Goal: Information Seeking & Learning: Learn about a topic

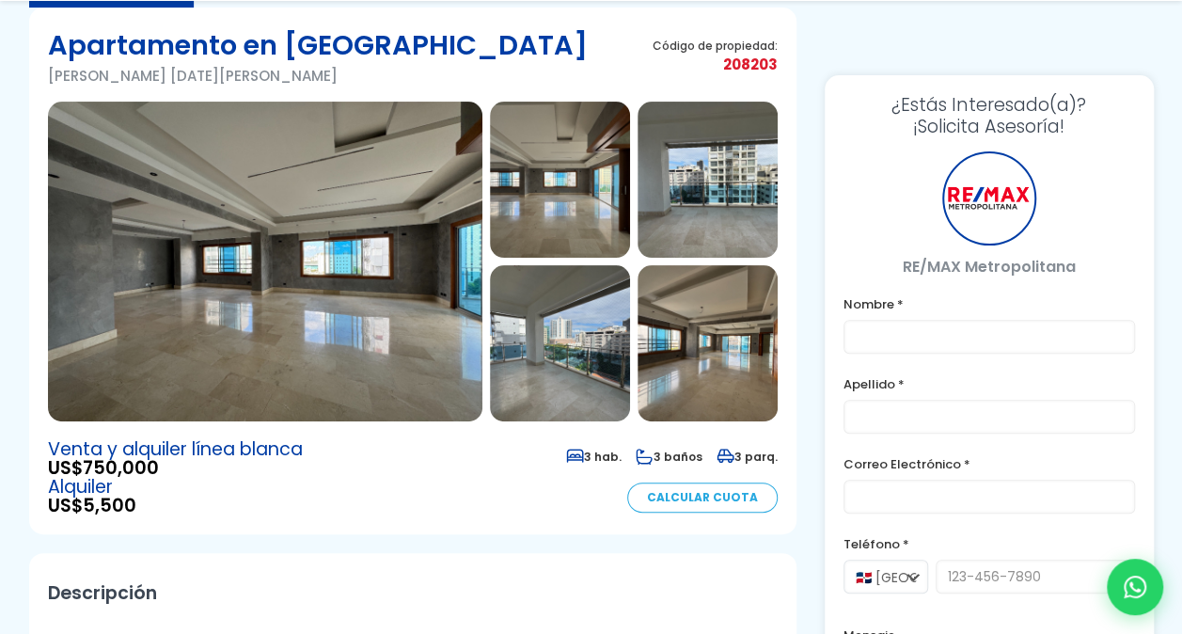
scroll to position [188, 0]
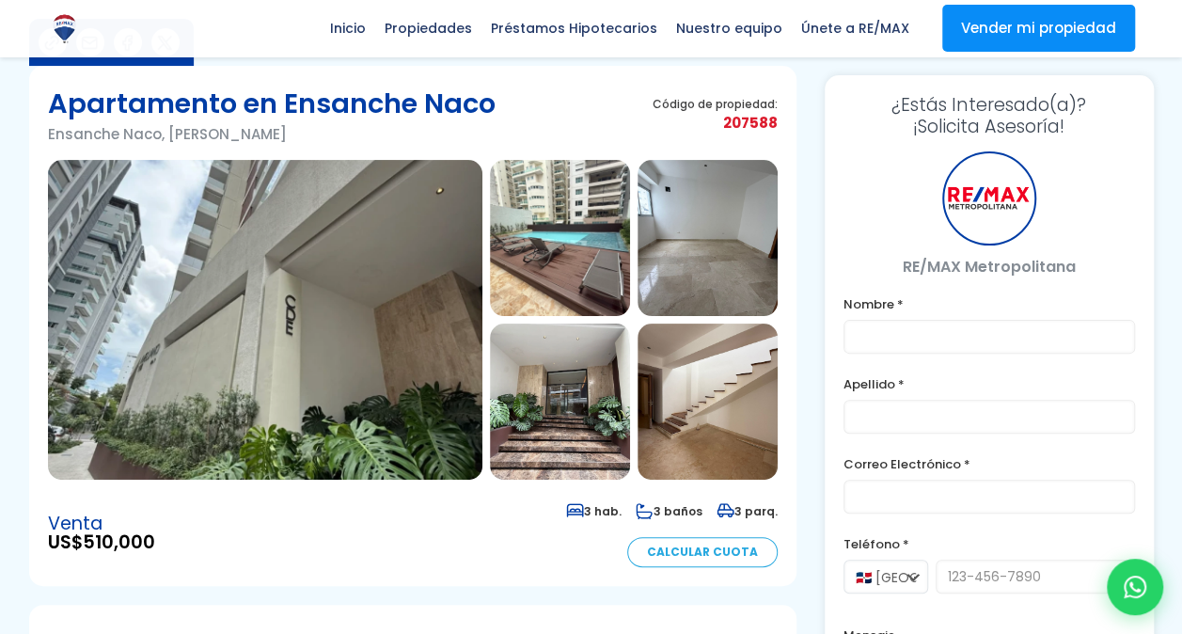
scroll to position [122, 0]
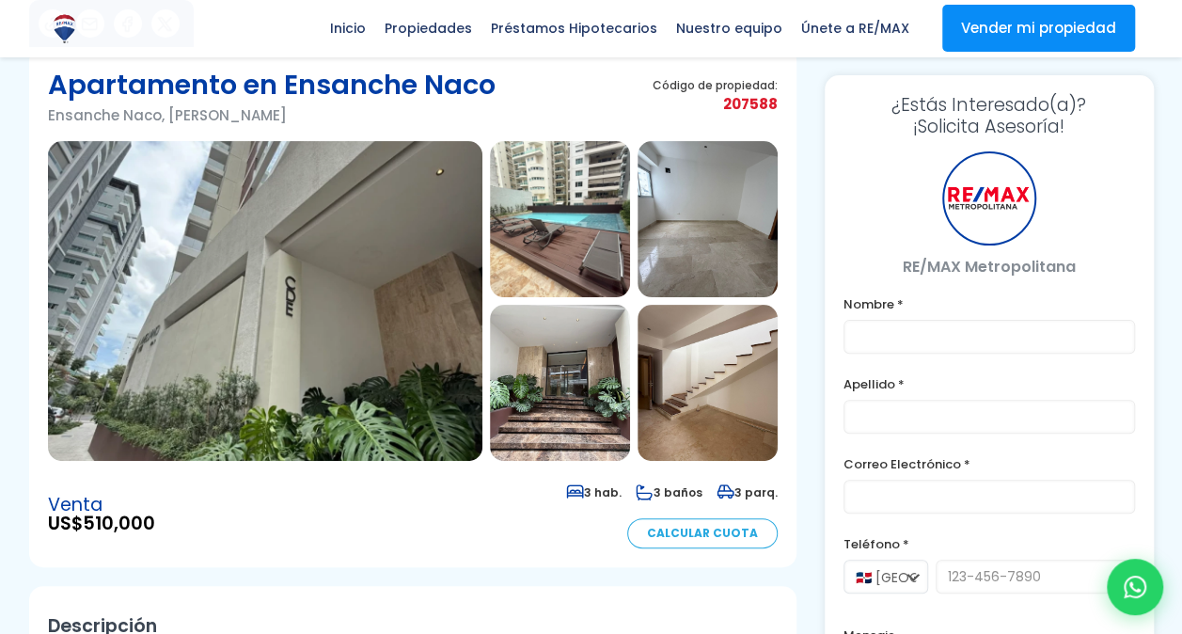
click at [348, 271] on img at bounding box center [265, 301] width 435 height 320
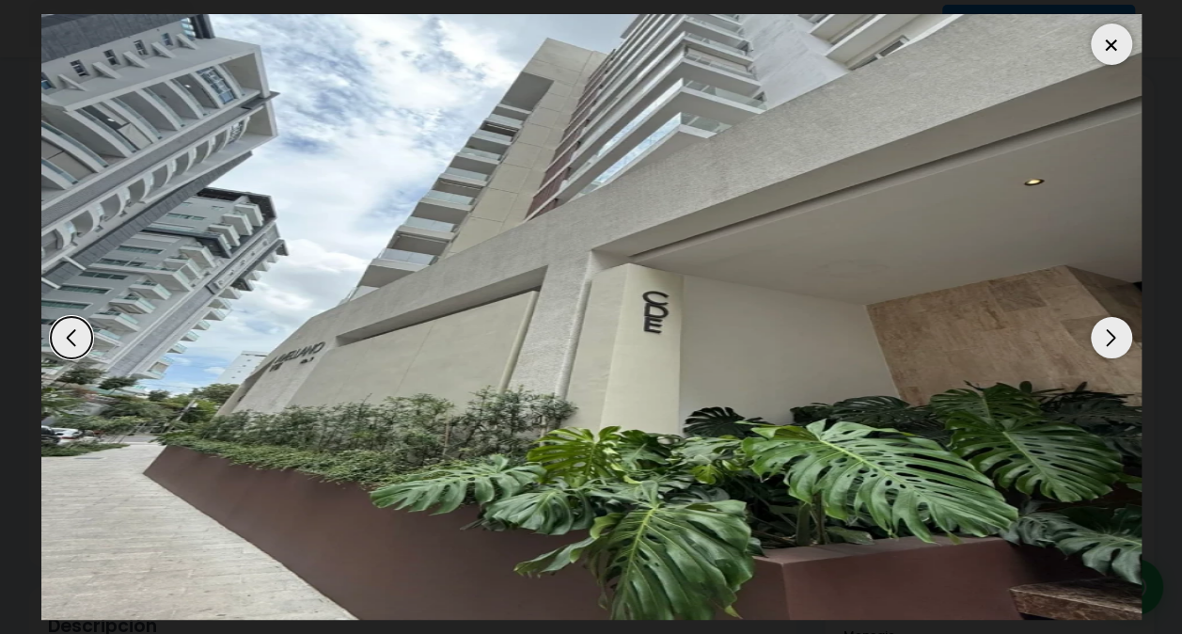
click at [1118, 338] on div "Next slide" at bounding box center [1111, 337] width 41 height 41
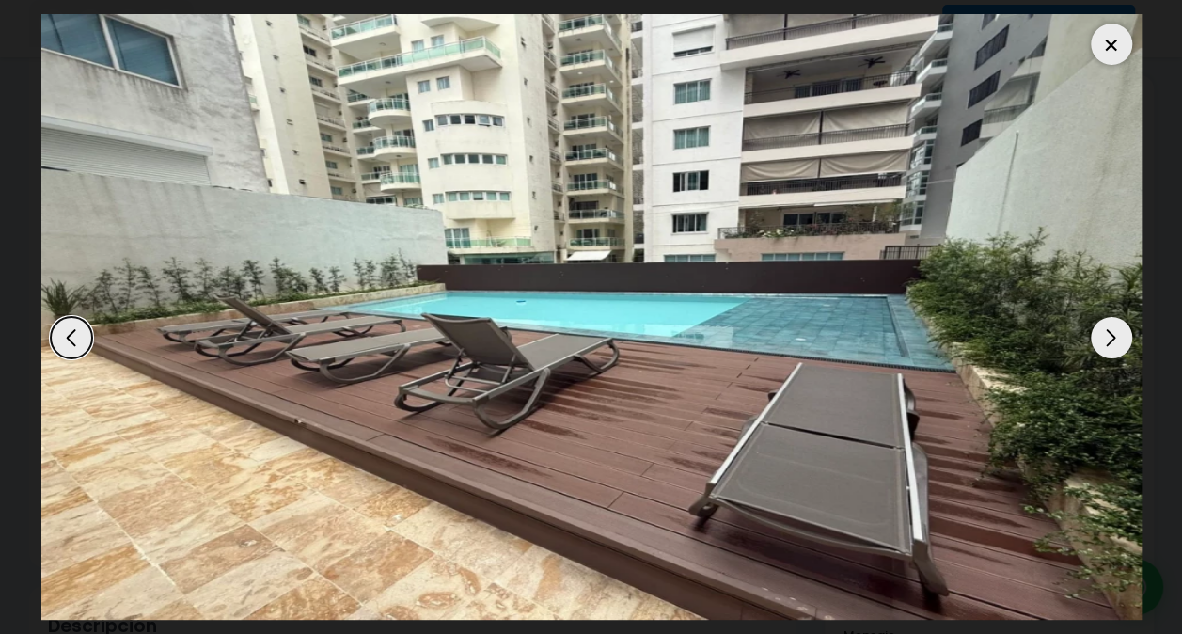
click at [1118, 338] on div "Next slide" at bounding box center [1111, 337] width 41 height 41
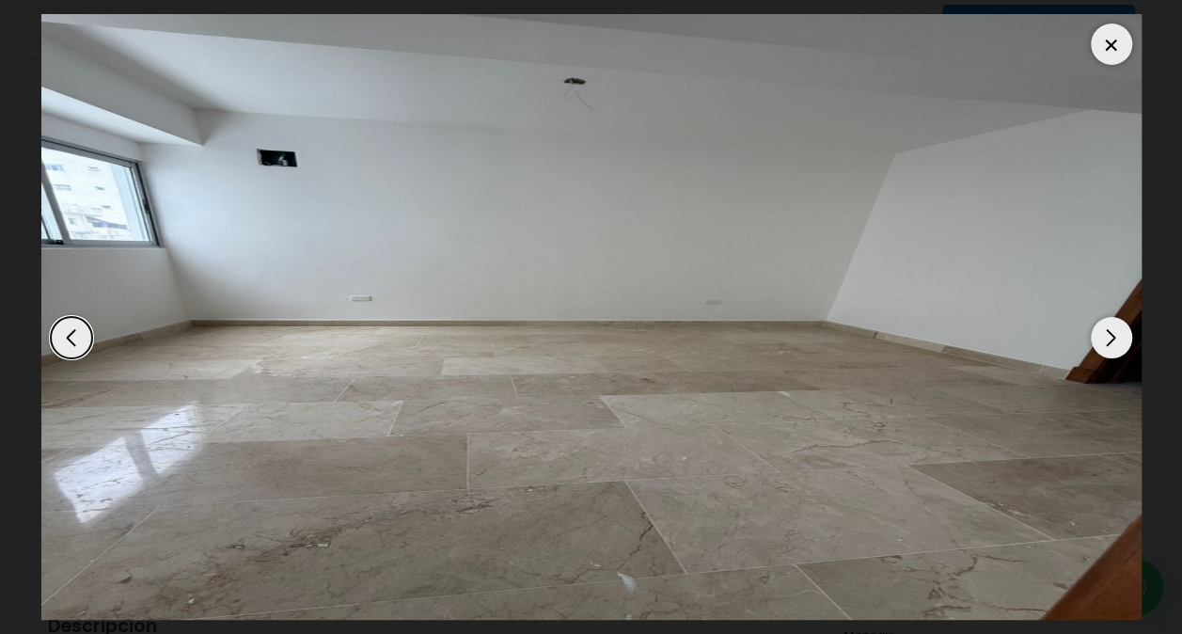
click at [1118, 338] on div "Next slide" at bounding box center [1111, 337] width 41 height 41
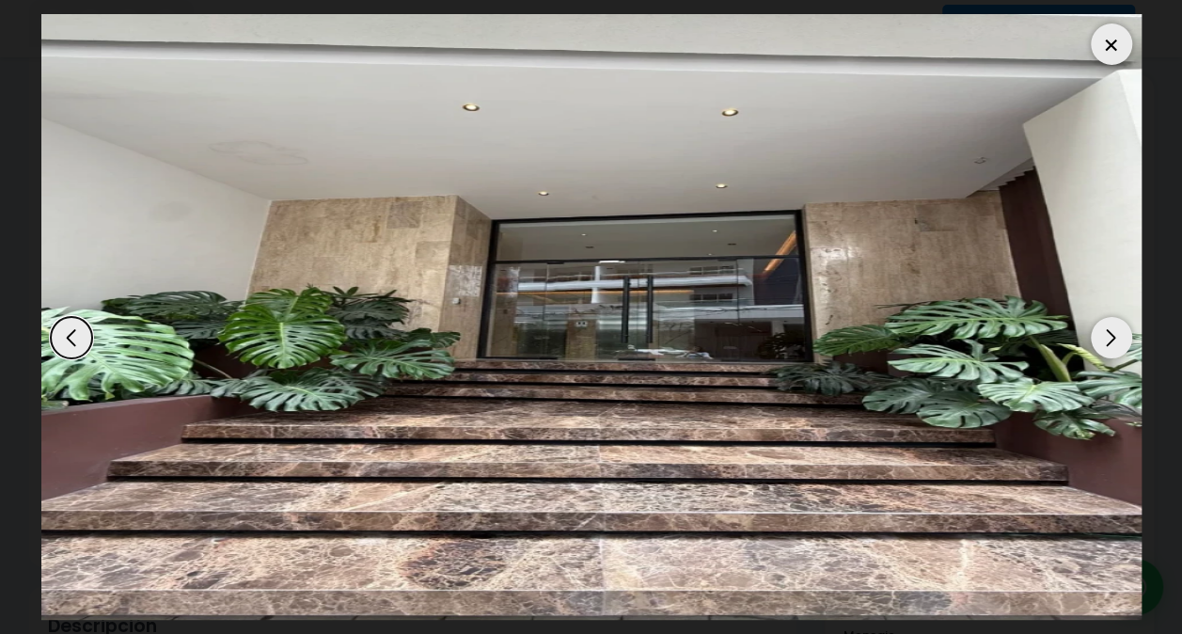
click at [1118, 338] on div "Next slide" at bounding box center [1111, 337] width 41 height 41
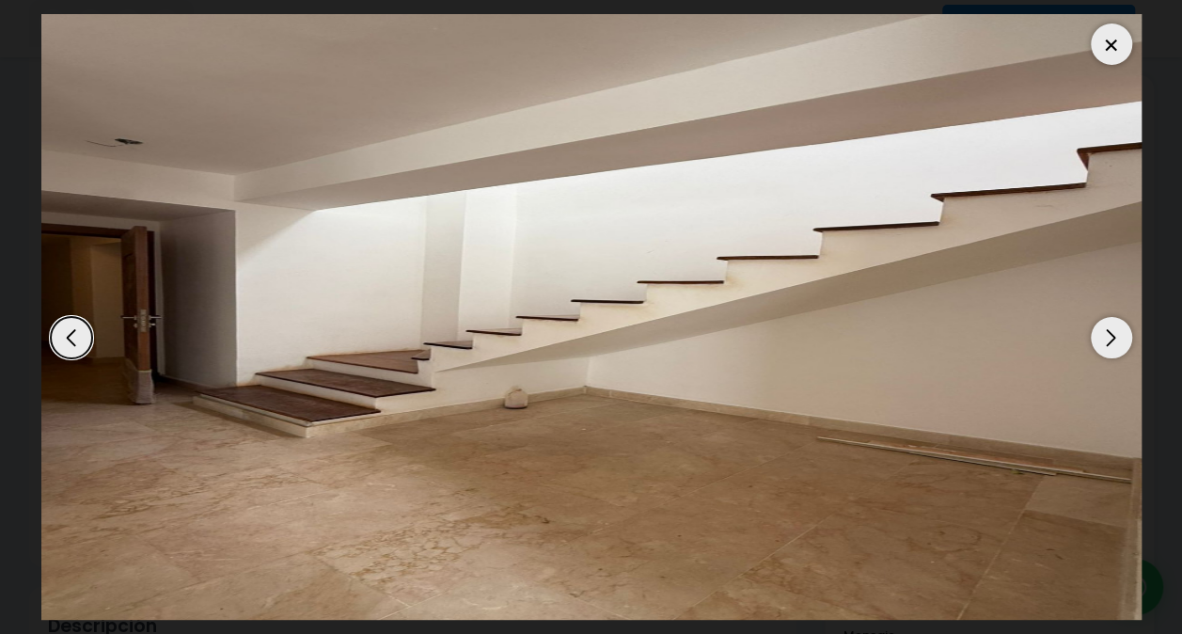
click at [1118, 338] on div "Next slide" at bounding box center [1111, 337] width 41 height 41
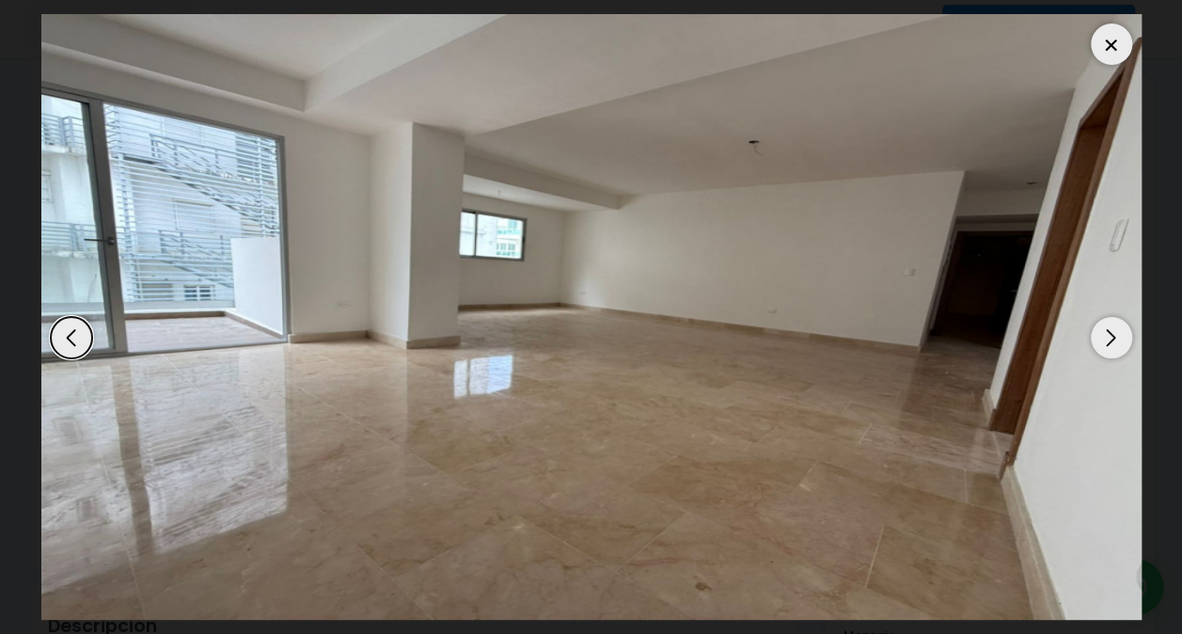
click at [1118, 338] on div "Next slide" at bounding box center [1111, 337] width 41 height 41
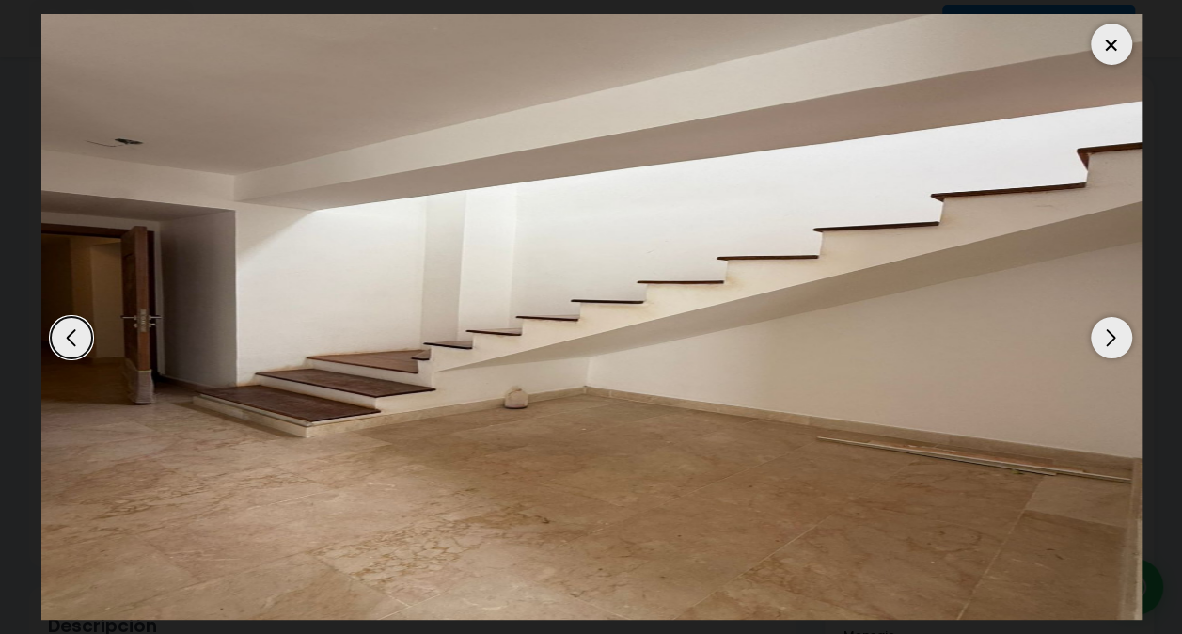
click at [1118, 338] on div "Next slide" at bounding box center [1111, 337] width 41 height 41
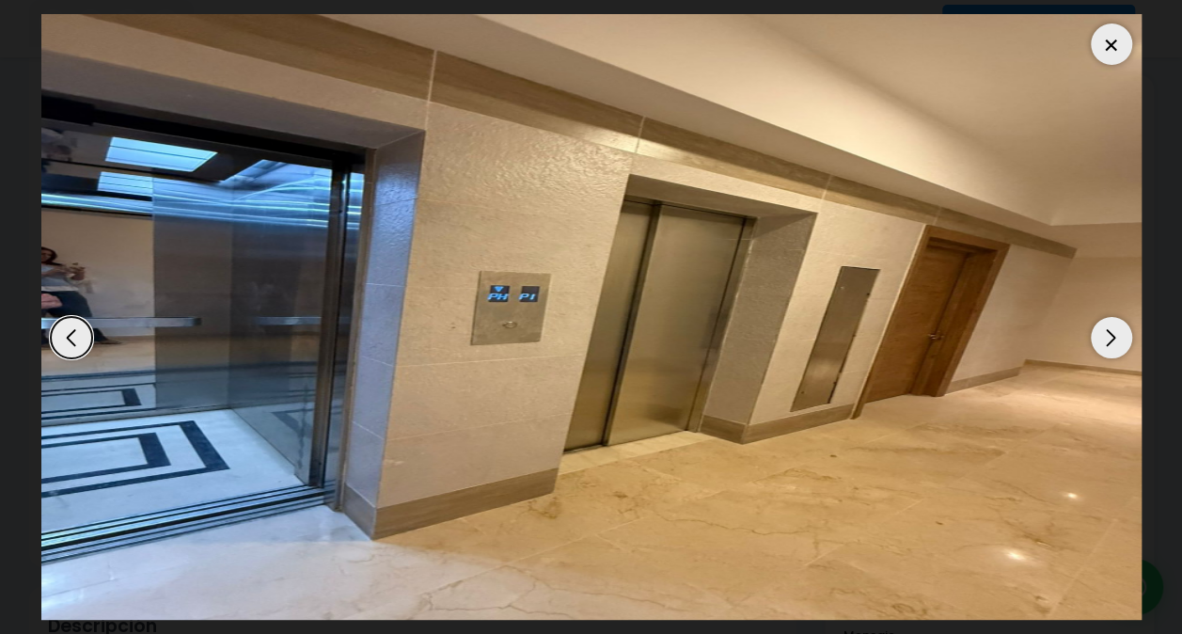
click at [1118, 338] on div "Next slide" at bounding box center [1111, 337] width 41 height 41
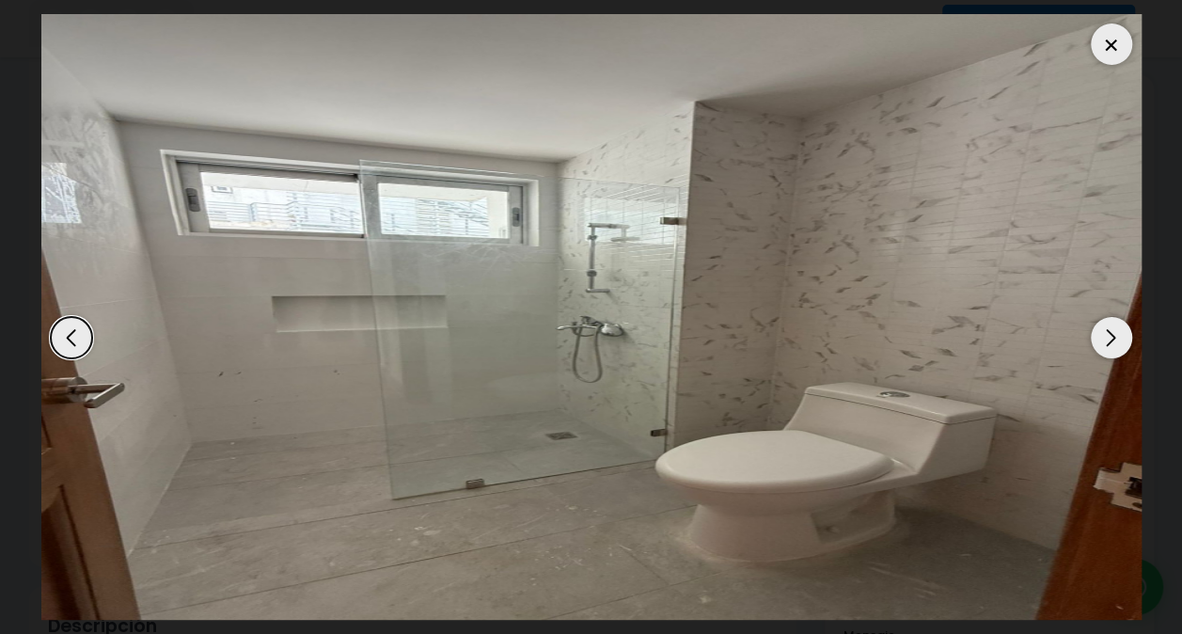
click at [1118, 338] on div "Next slide" at bounding box center [1111, 337] width 41 height 41
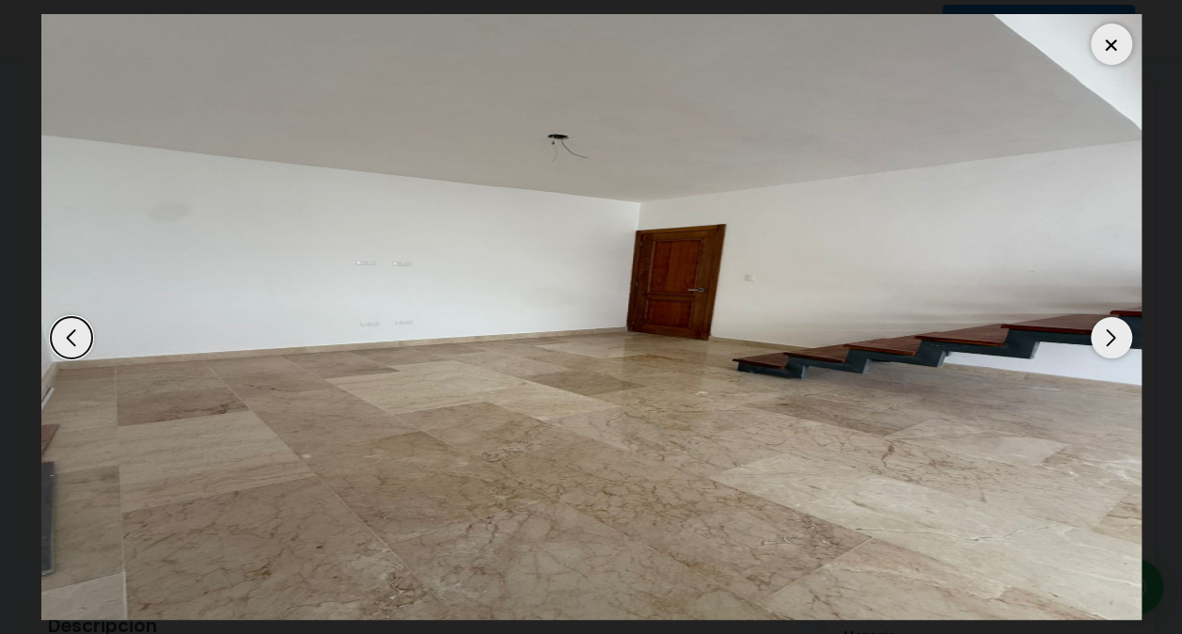
click at [1118, 338] on div "Next slide" at bounding box center [1111, 337] width 41 height 41
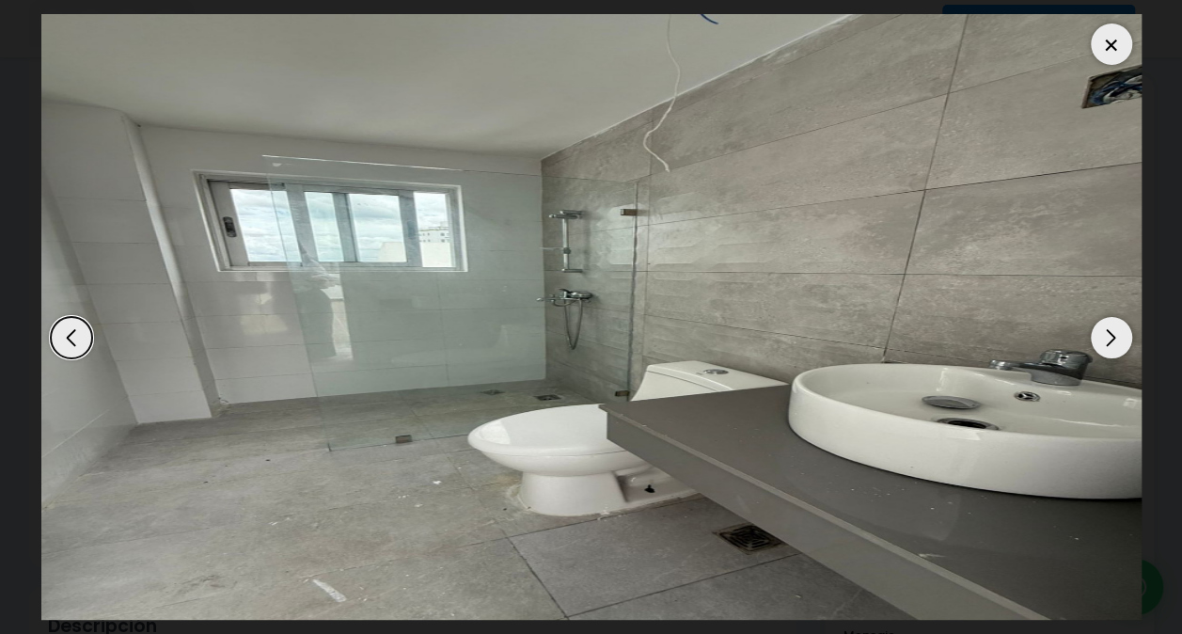
click at [1118, 338] on div "Next slide" at bounding box center [1111, 337] width 41 height 41
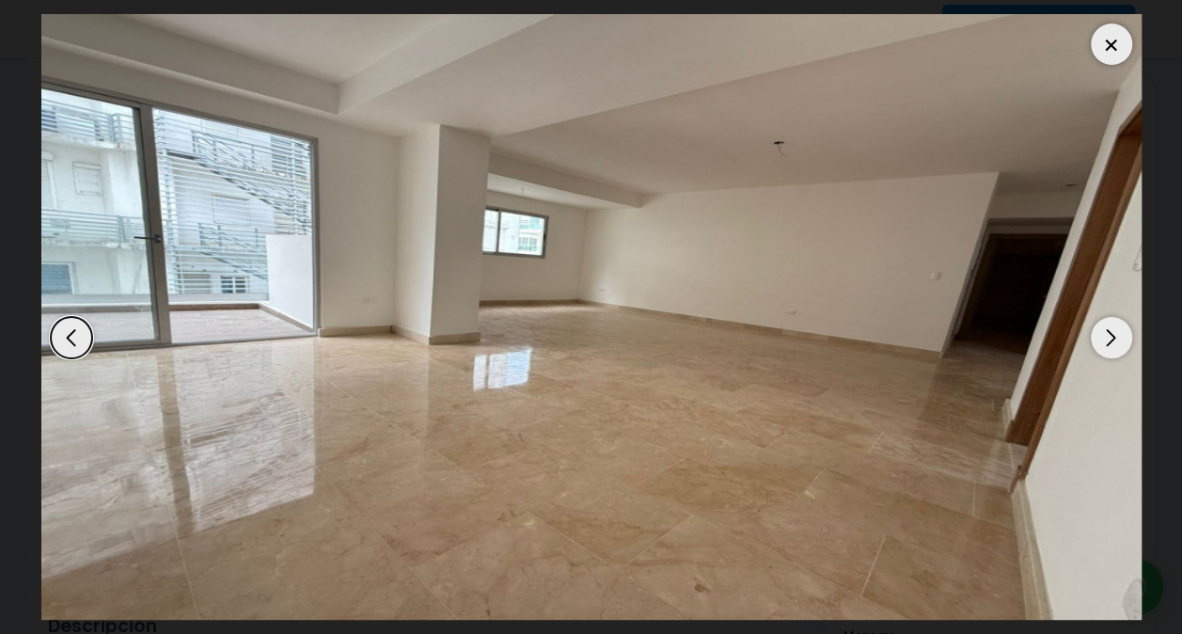
click at [1118, 338] on div "Next slide" at bounding box center [1111, 337] width 41 height 41
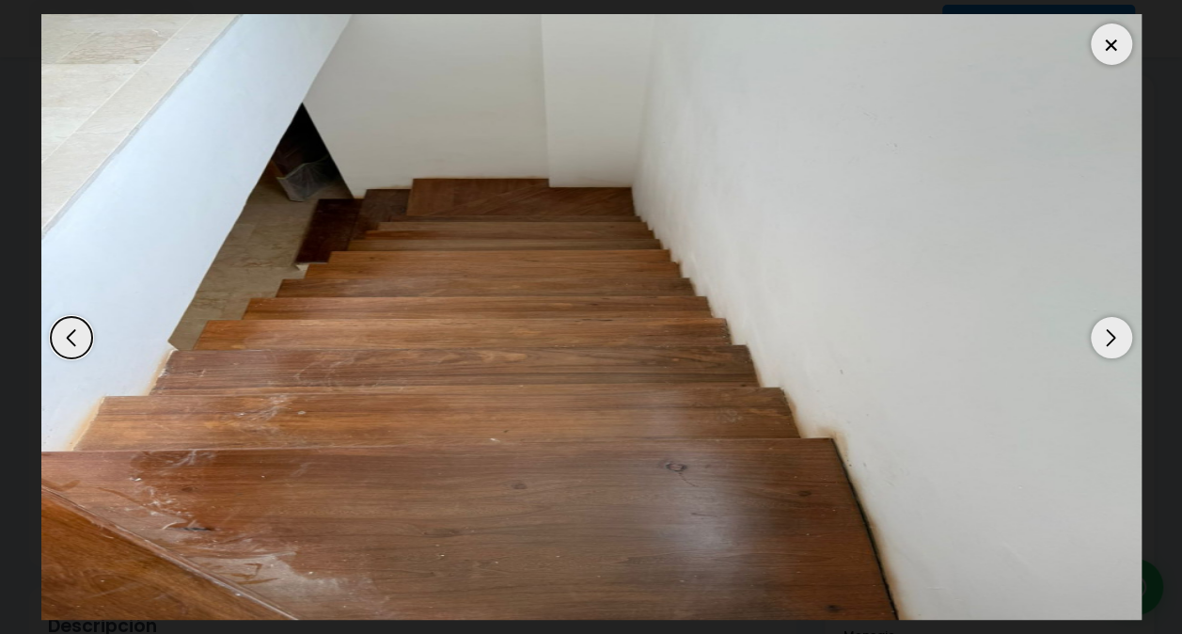
click at [1118, 338] on div "Next slide" at bounding box center [1111, 337] width 41 height 41
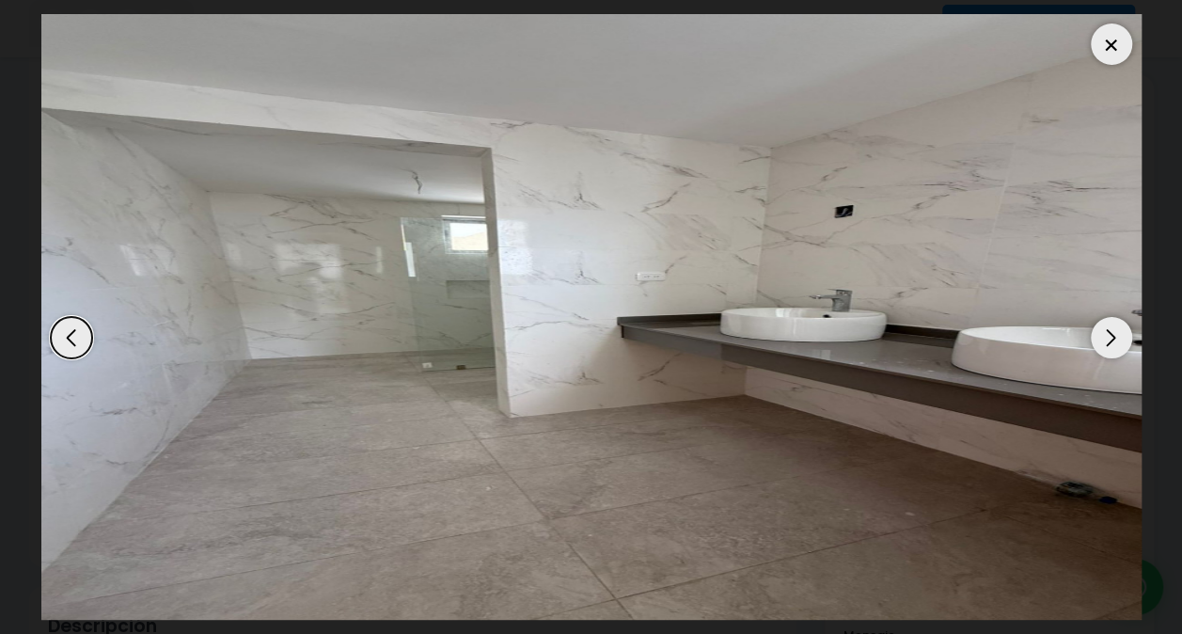
click at [1118, 338] on div "Next slide" at bounding box center [1111, 337] width 41 height 41
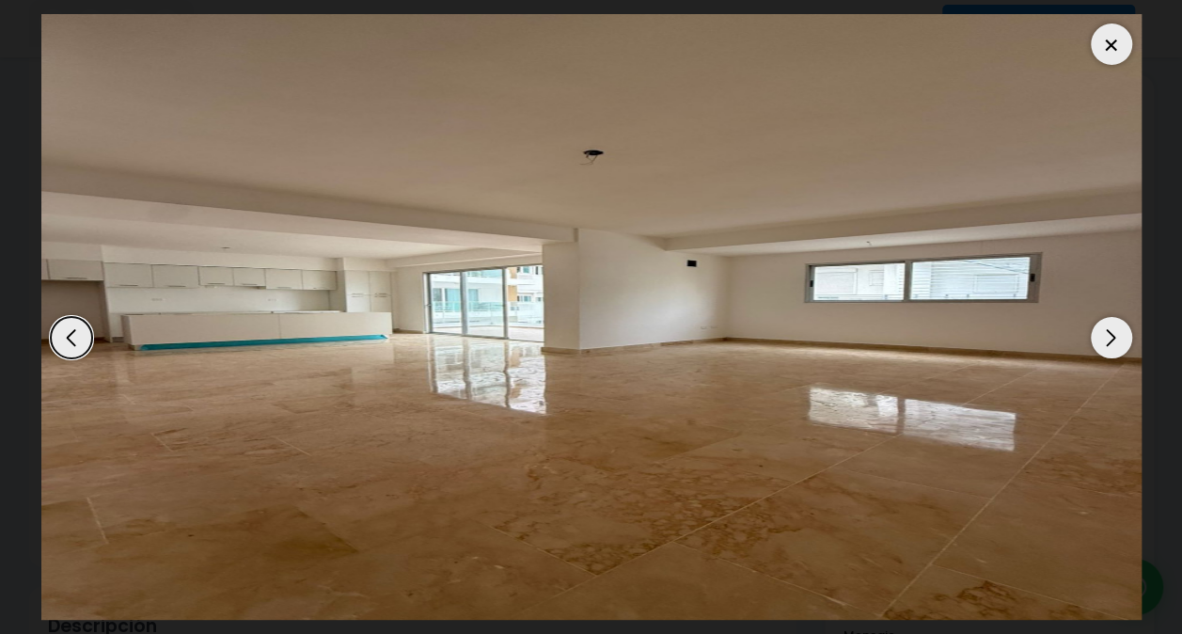
click at [1118, 338] on div "Next slide" at bounding box center [1111, 337] width 41 height 41
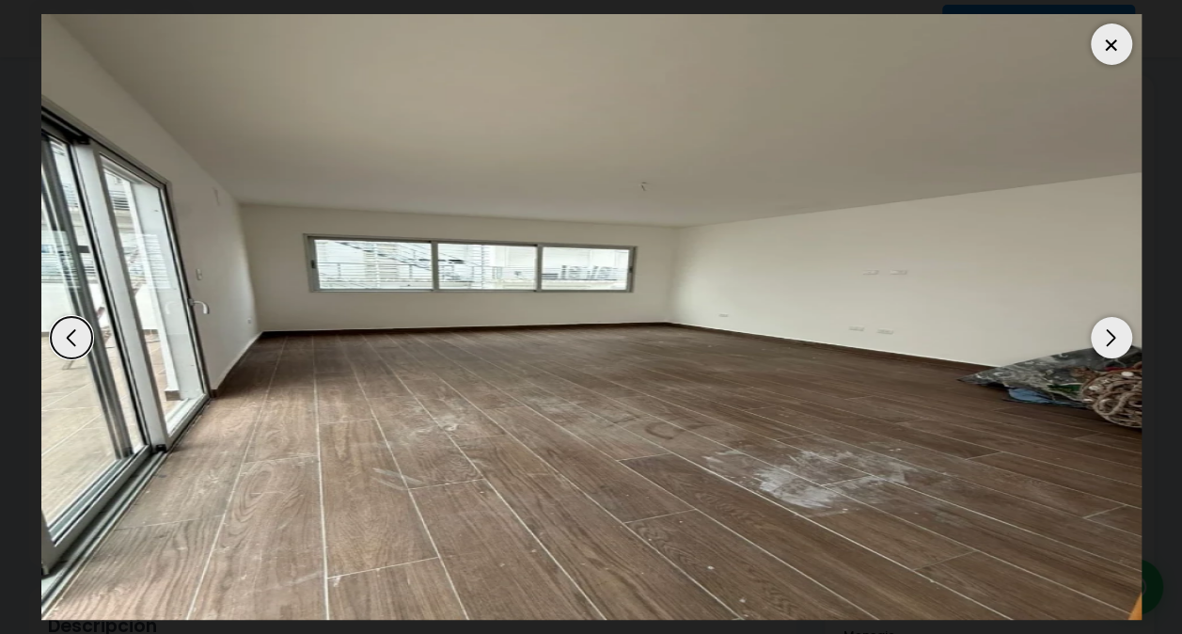
click at [1118, 338] on div "Next slide" at bounding box center [1111, 337] width 41 height 41
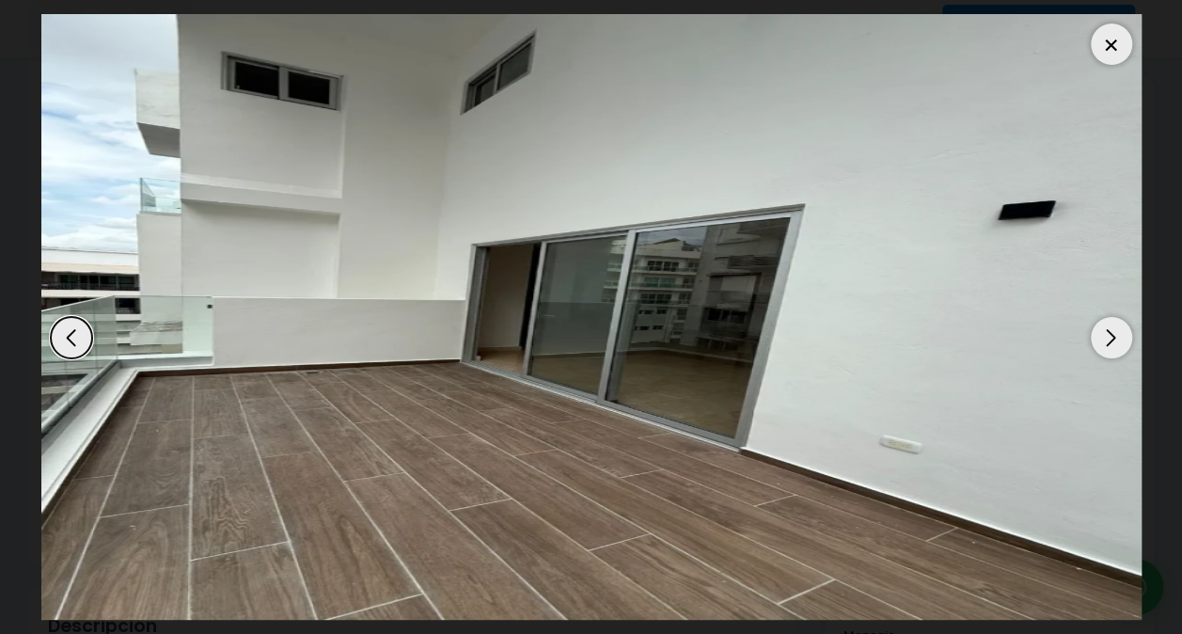
click at [1118, 338] on div "Next slide" at bounding box center [1111, 337] width 41 height 41
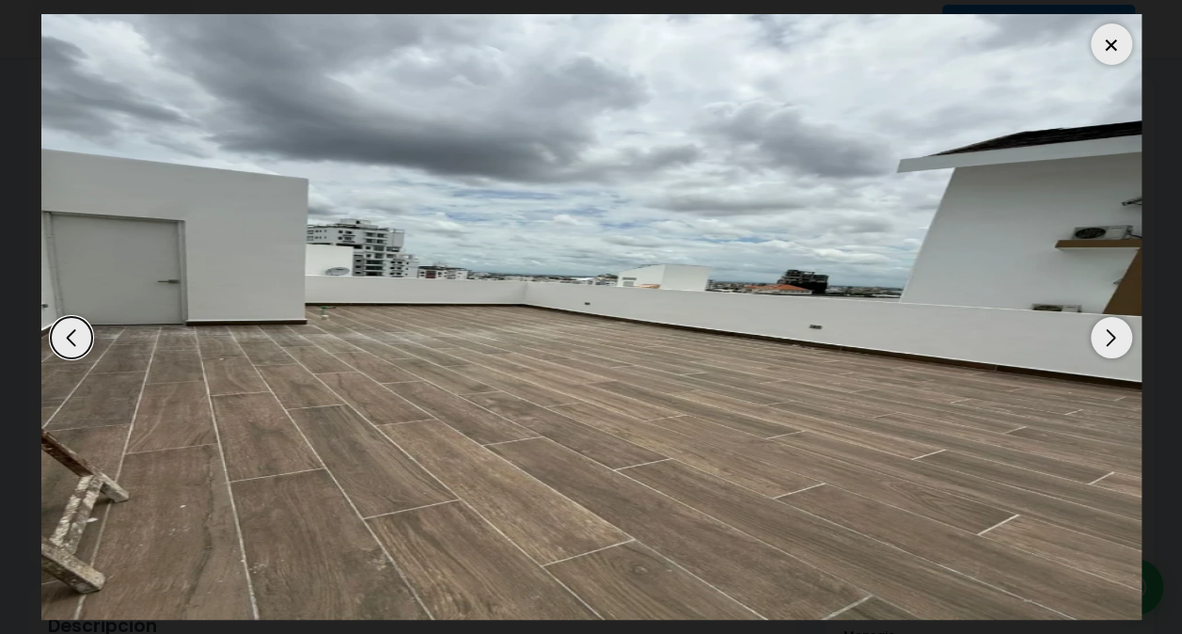
click at [1118, 338] on div "Next slide" at bounding box center [1111, 337] width 41 height 41
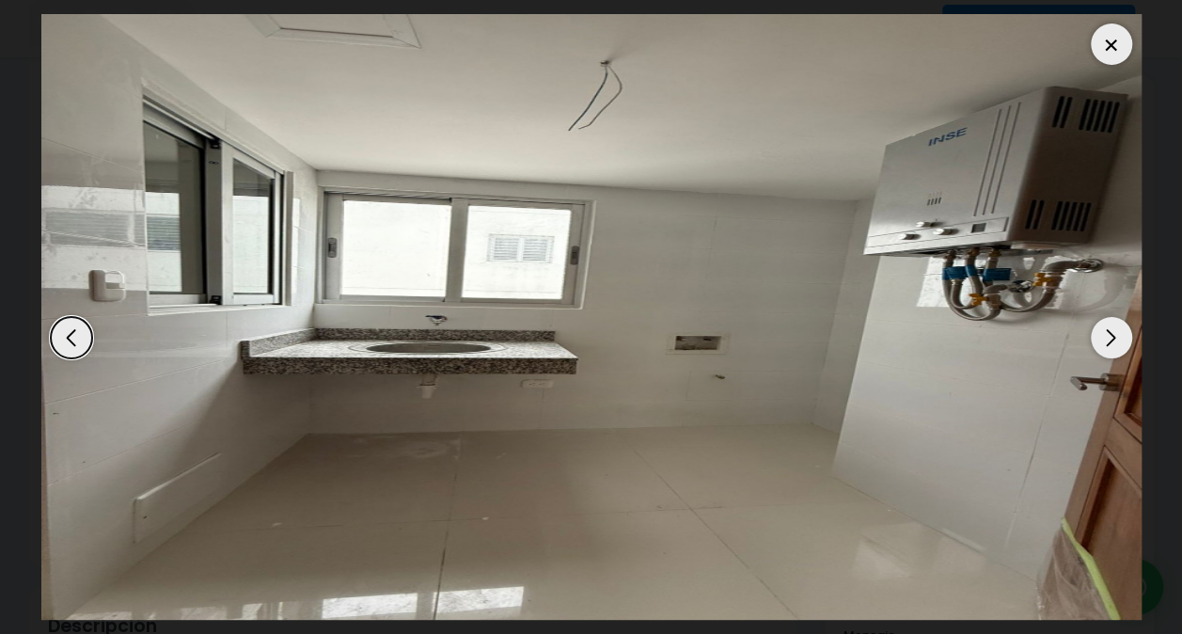
click at [1118, 338] on div "Next slide" at bounding box center [1111, 337] width 41 height 41
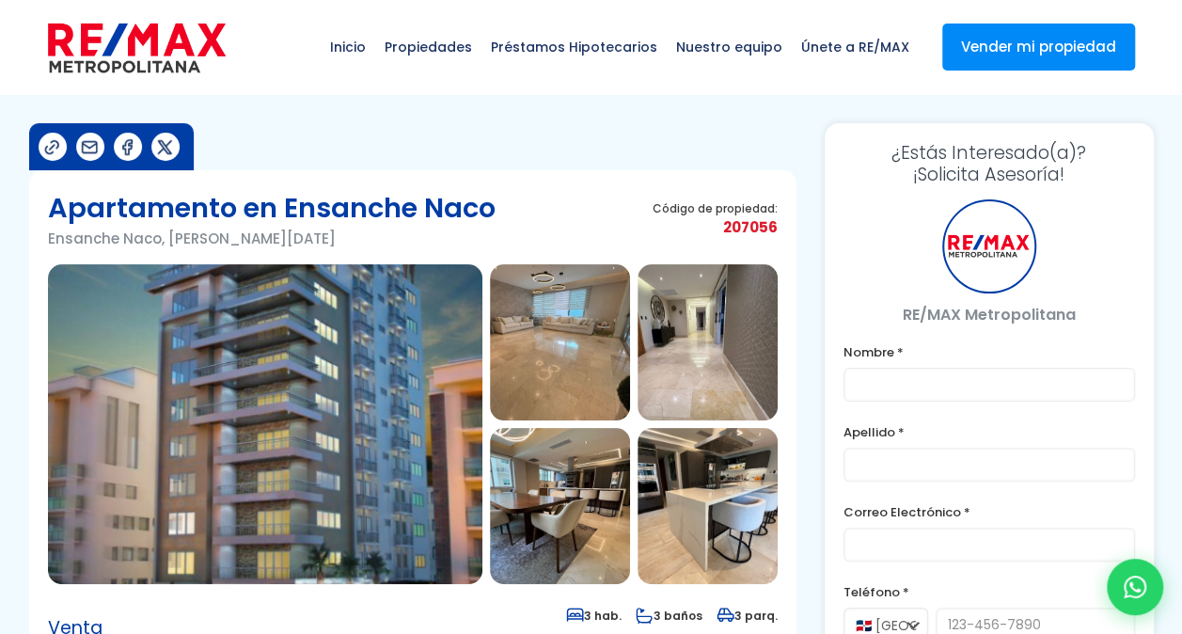
click at [564, 503] on img at bounding box center [560, 506] width 140 height 156
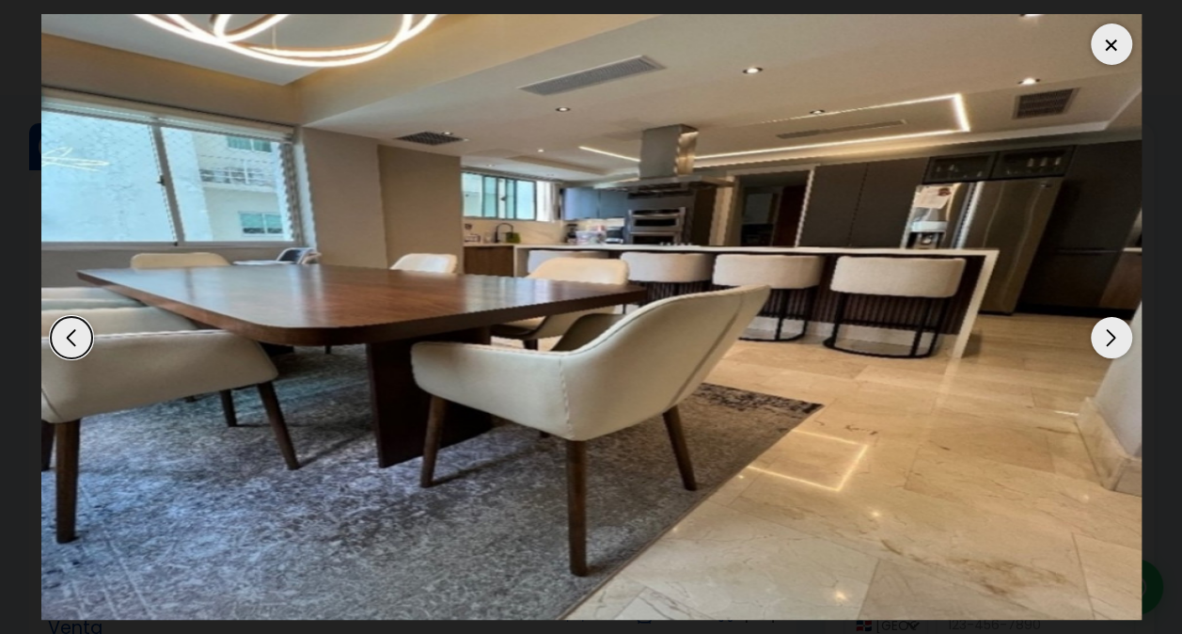
click at [1117, 333] on div "Next slide" at bounding box center [1111, 337] width 41 height 41
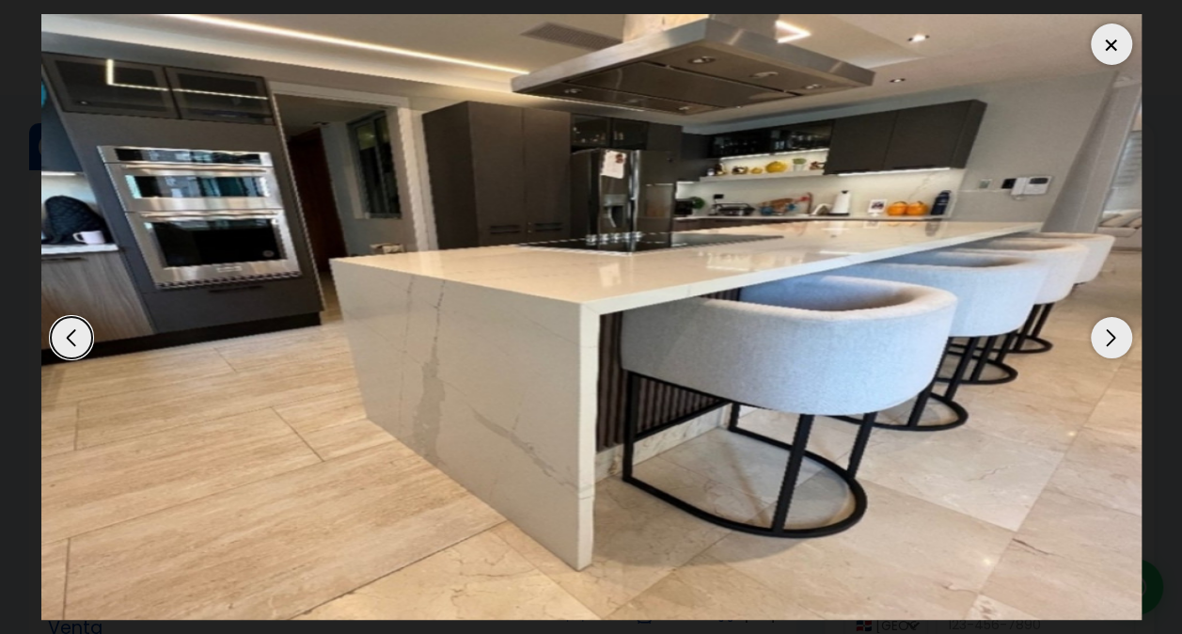
click at [1117, 333] on div "Next slide" at bounding box center [1111, 337] width 41 height 41
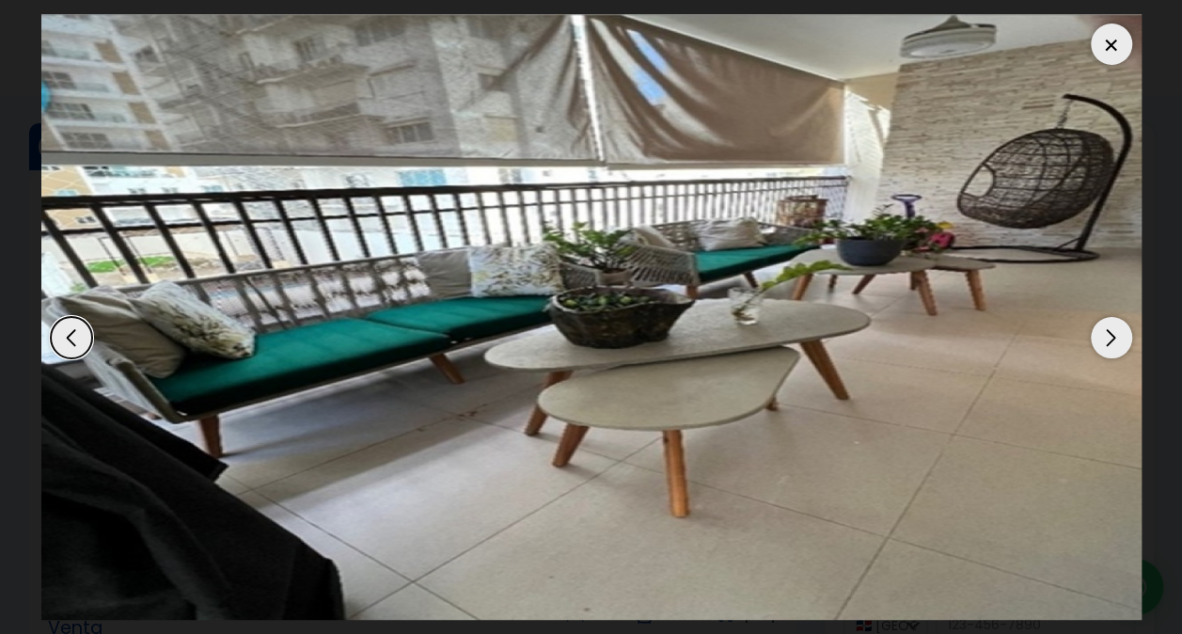
click at [1117, 333] on div "Next slide" at bounding box center [1111, 337] width 41 height 41
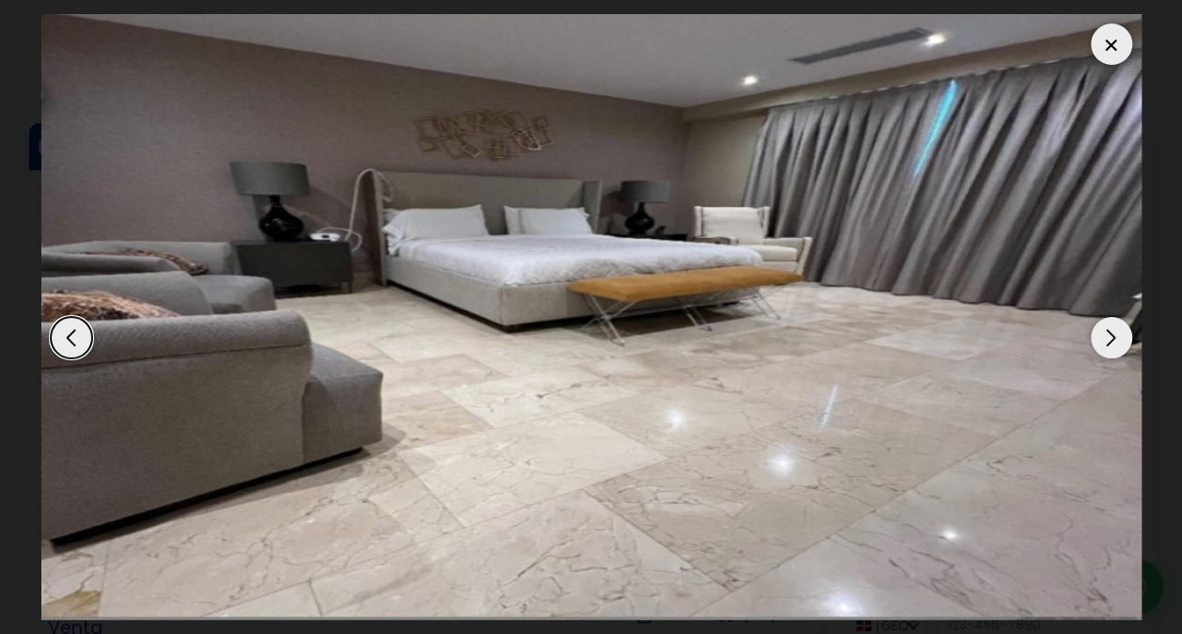
click at [1117, 333] on div "Next slide" at bounding box center [1111, 337] width 41 height 41
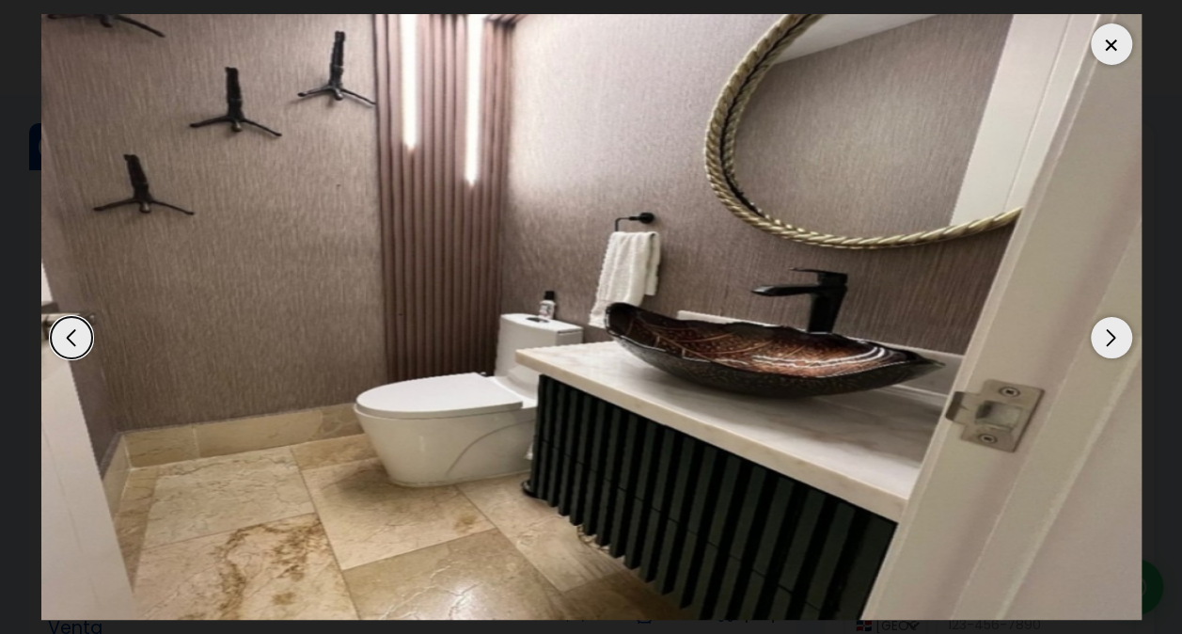
click at [1117, 333] on div "Next slide" at bounding box center [1111, 337] width 41 height 41
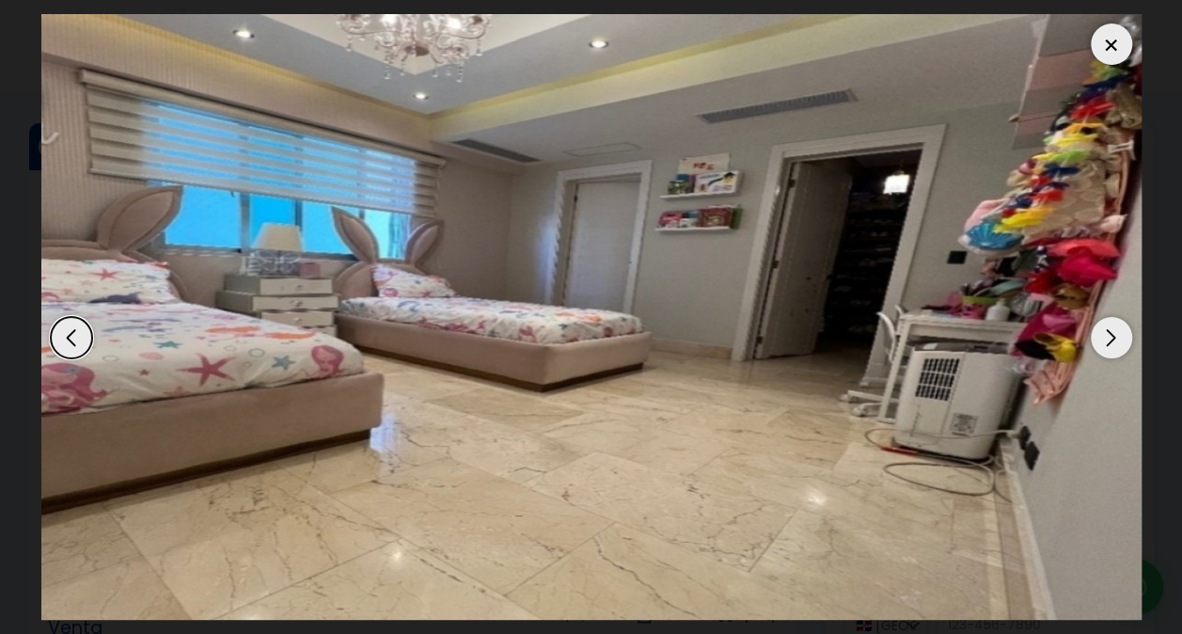
click at [1118, 331] on div "Next slide" at bounding box center [1111, 337] width 41 height 41
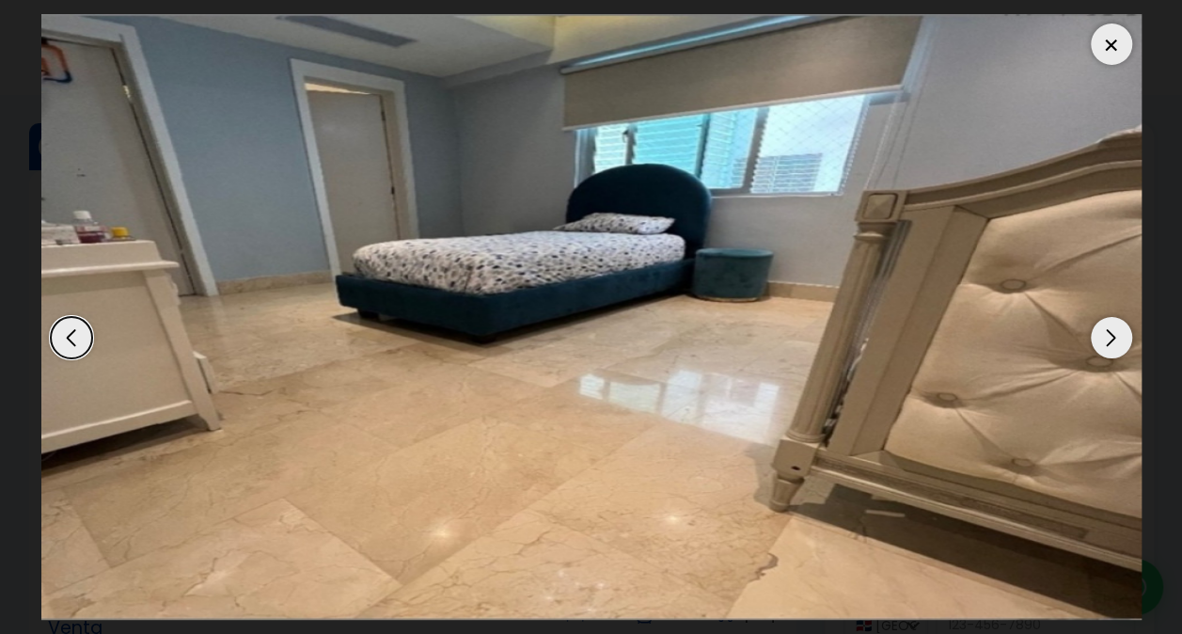
click at [1111, 330] on div "Next slide" at bounding box center [1111, 337] width 41 height 41
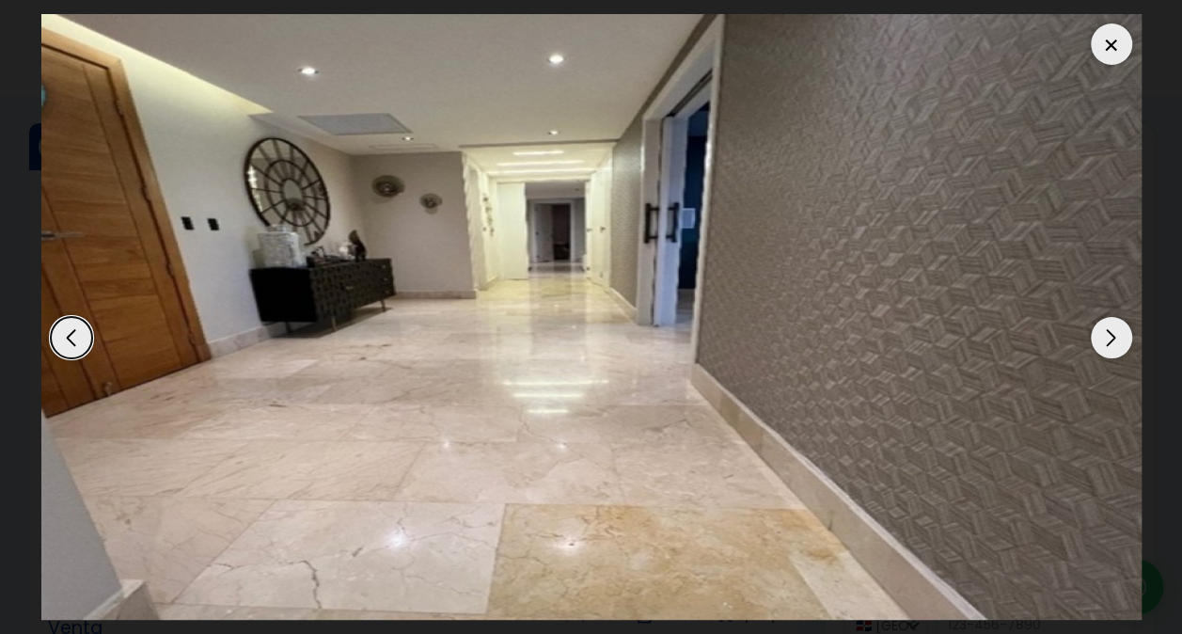
click at [1111, 330] on div "Next slide" at bounding box center [1111, 337] width 41 height 41
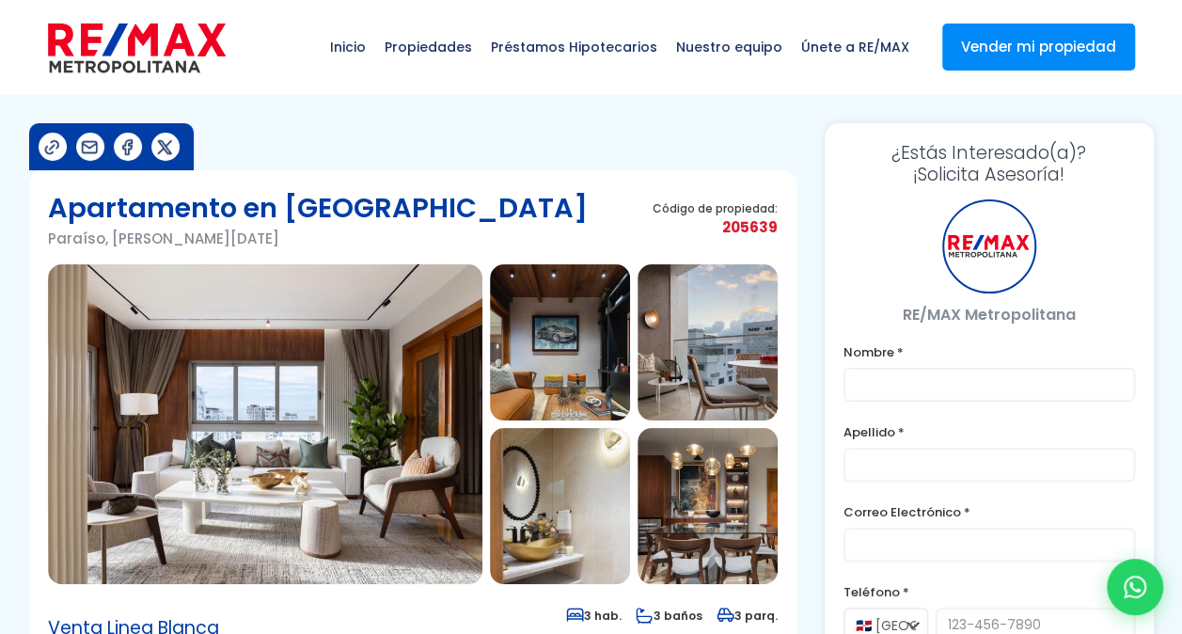
click at [275, 417] on img at bounding box center [265, 424] width 435 height 320
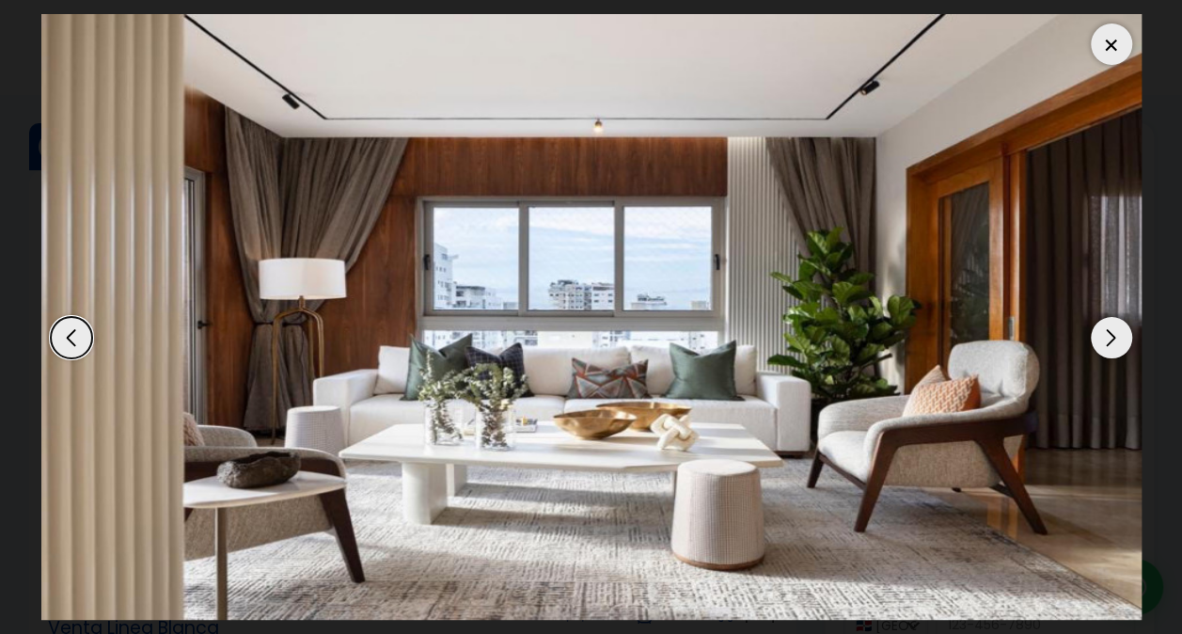
click at [1123, 340] on div "Next slide" at bounding box center [1111, 337] width 41 height 41
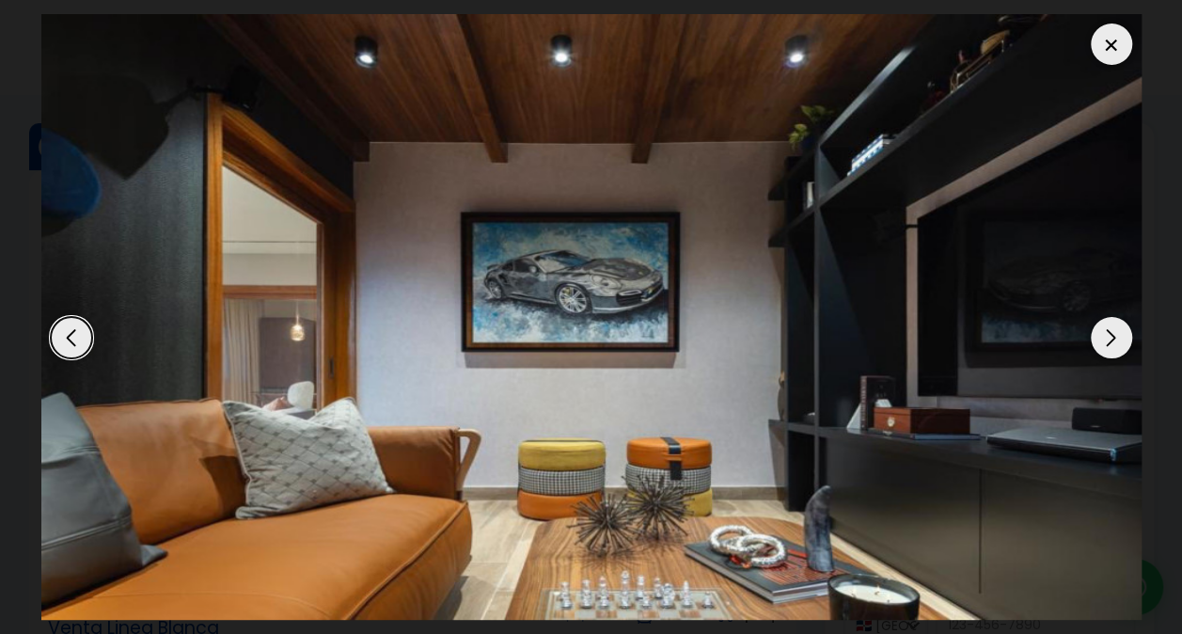
click at [1121, 339] on div "Next slide" at bounding box center [1111, 337] width 41 height 41
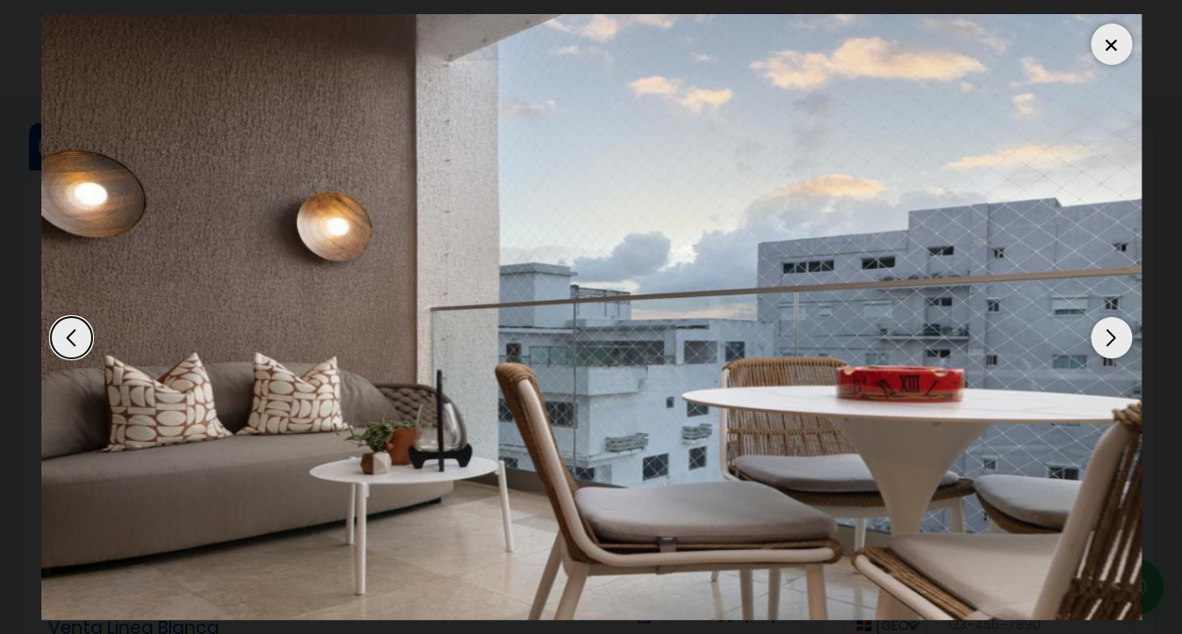
click at [1121, 339] on div "Next slide" at bounding box center [1111, 337] width 41 height 41
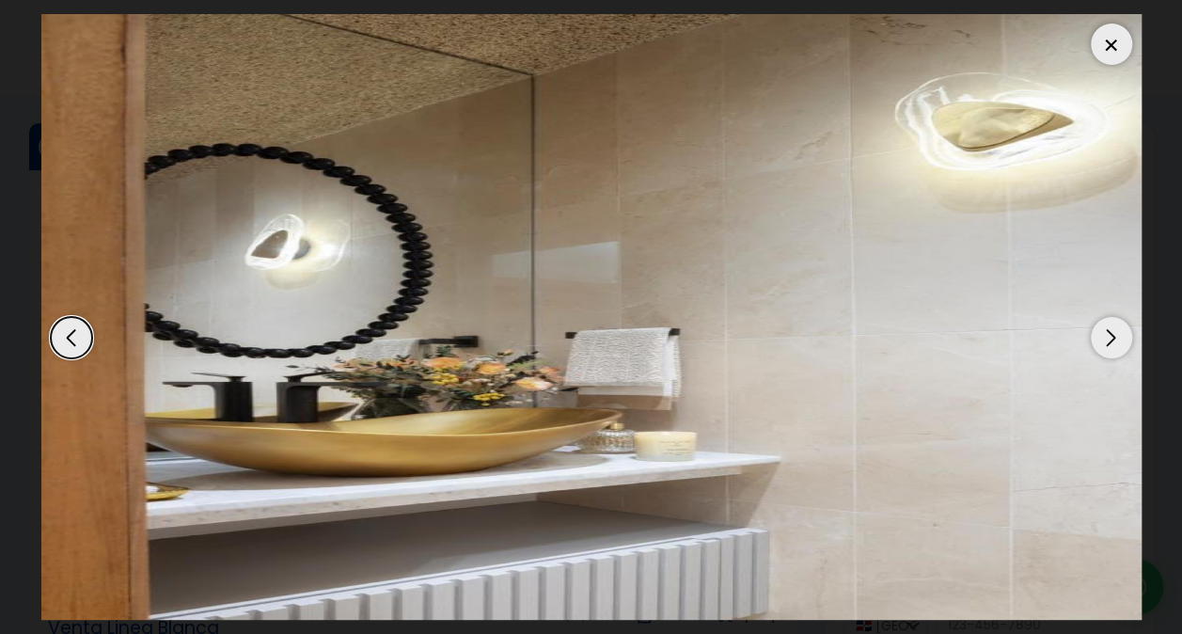
click at [1121, 339] on div "Next slide" at bounding box center [1111, 337] width 41 height 41
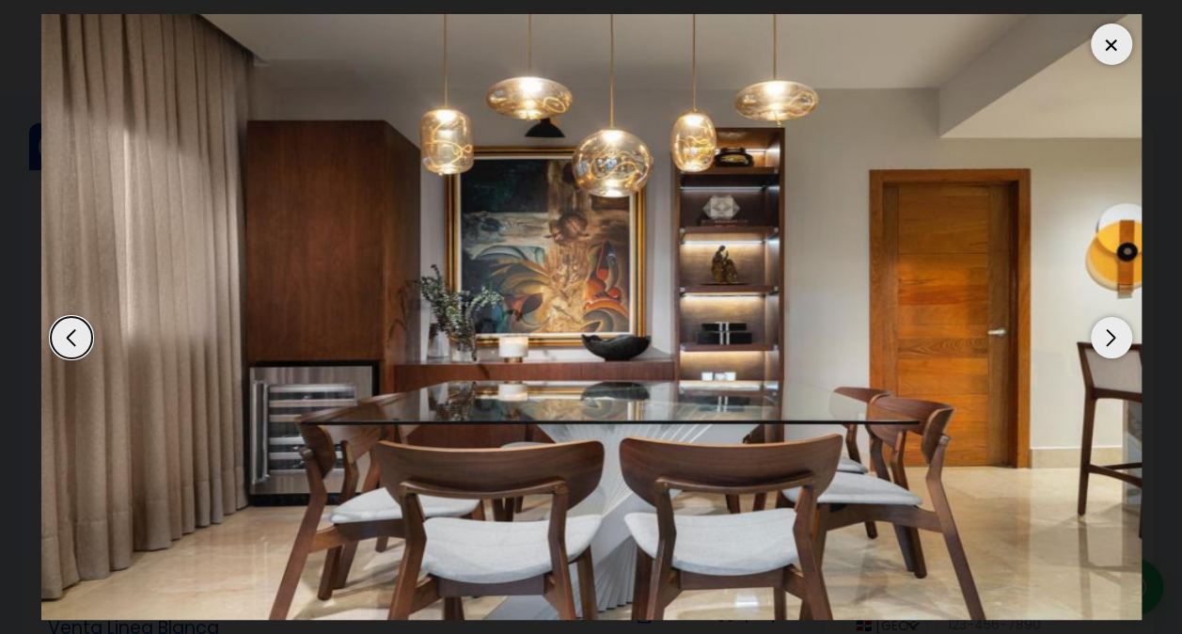
click at [1121, 339] on div "Next slide" at bounding box center [1111, 337] width 41 height 41
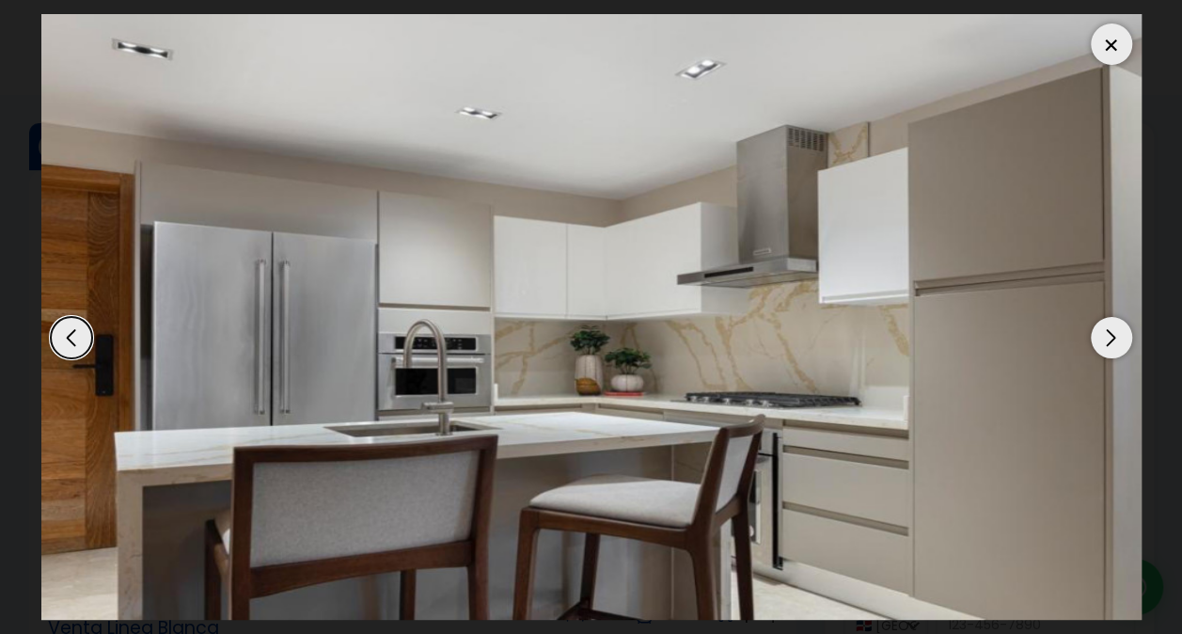
click at [1121, 339] on div "Next slide" at bounding box center [1111, 337] width 41 height 41
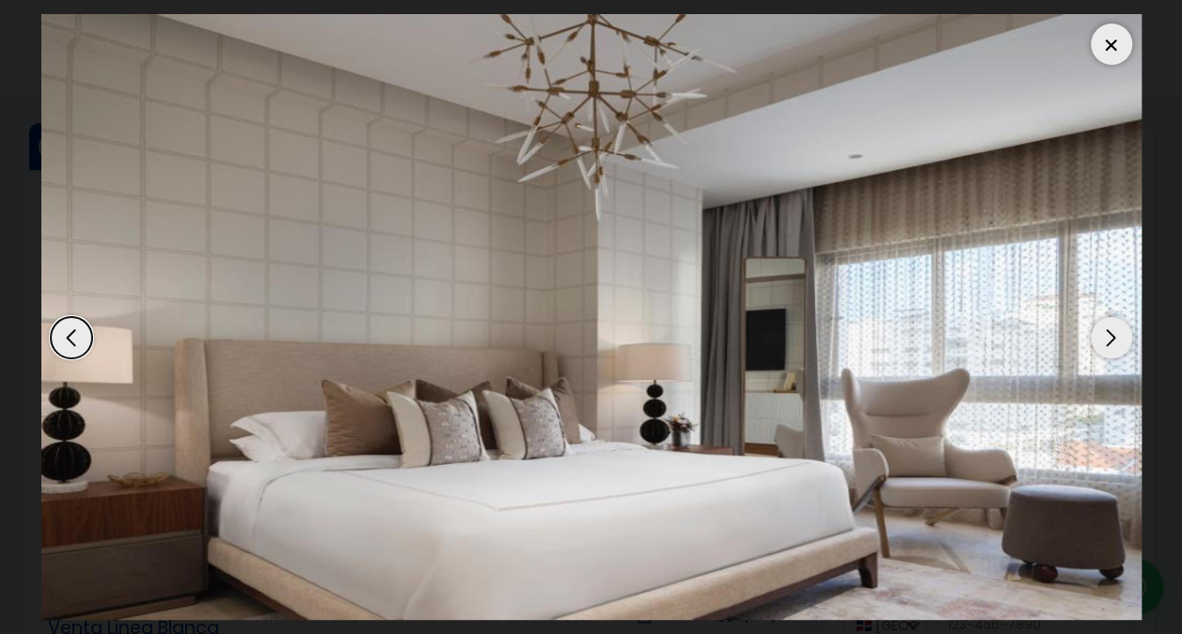
click at [1121, 339] on div "Next slide" at bounding box center [1111, 337] width 41 height 41
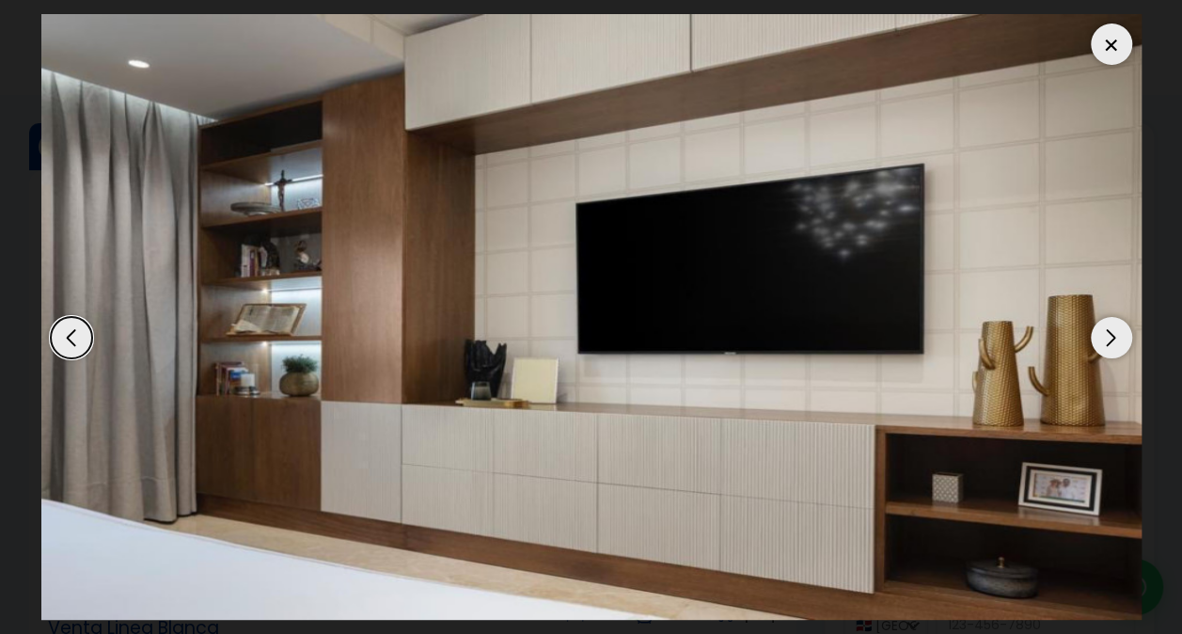
click at [1121, 340] on div "Next slide" at bounding box center [1111, 337] width 41 height 41
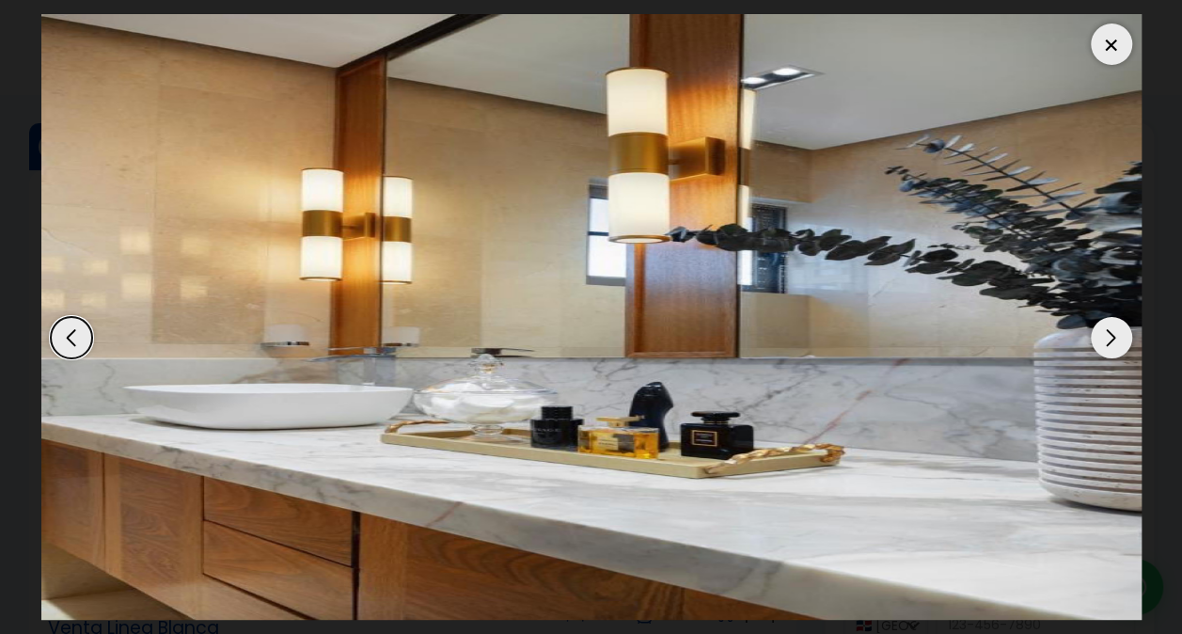
click at [1121, 340] on div "Next slide" at bounding box center [1111, 337] width 41 height 41
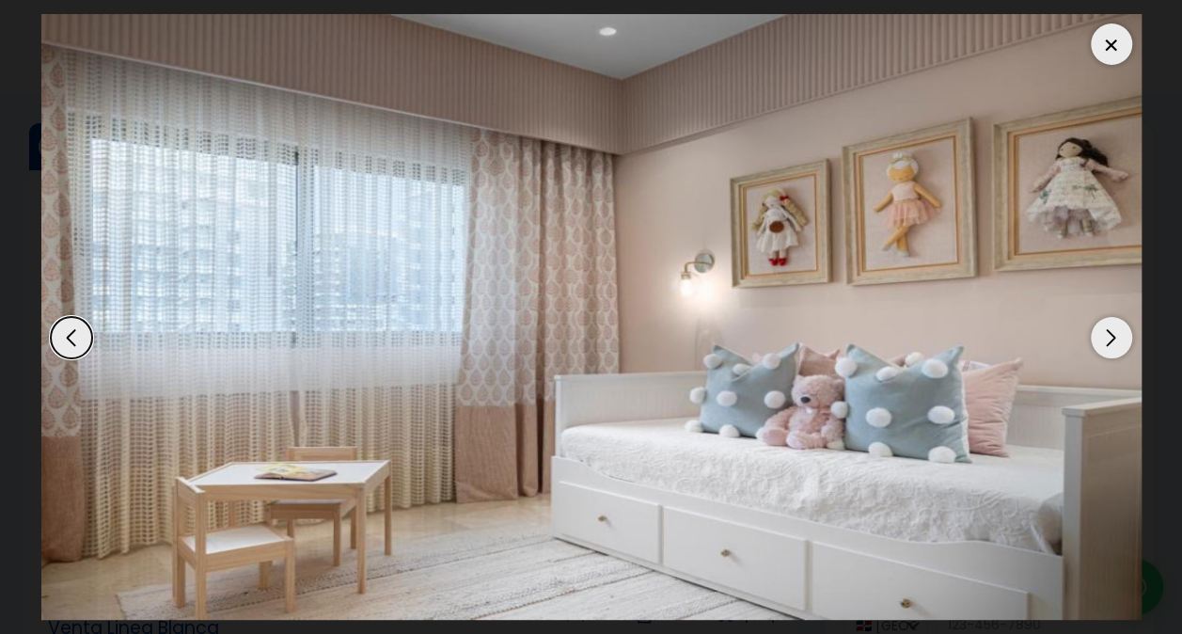
click at [1121, 340] on div "Next slide" at bounding box center [1111, 337] width 41 height 41
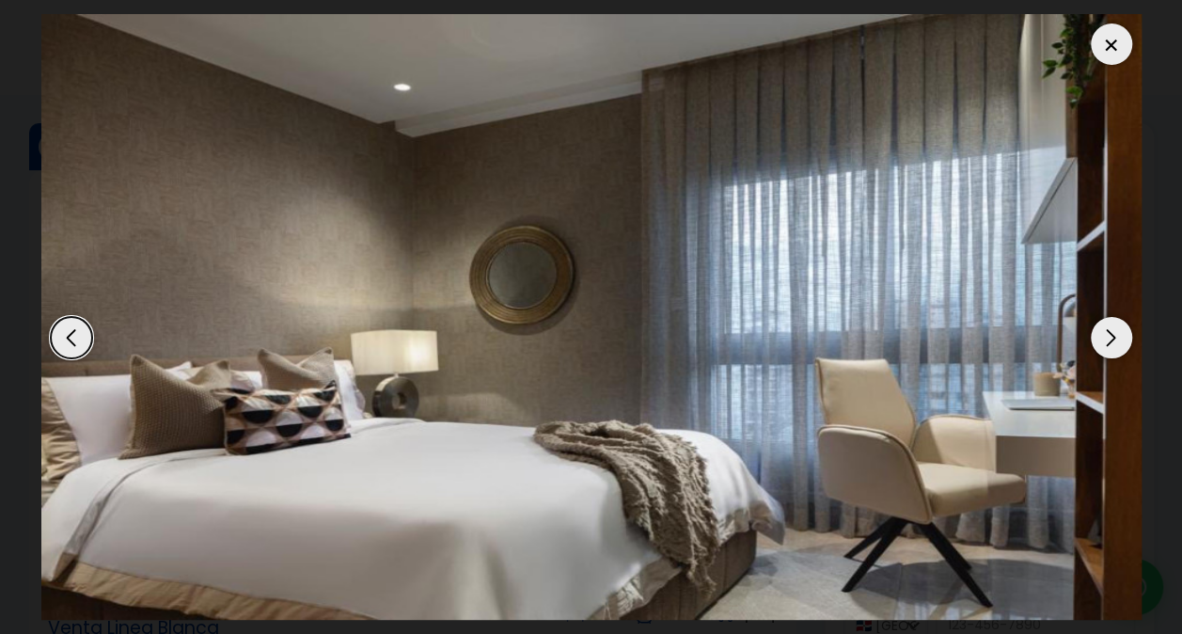
click at [1121, 340] on div "Next slide" at bounding box center [1111, 337] width 41 height 41
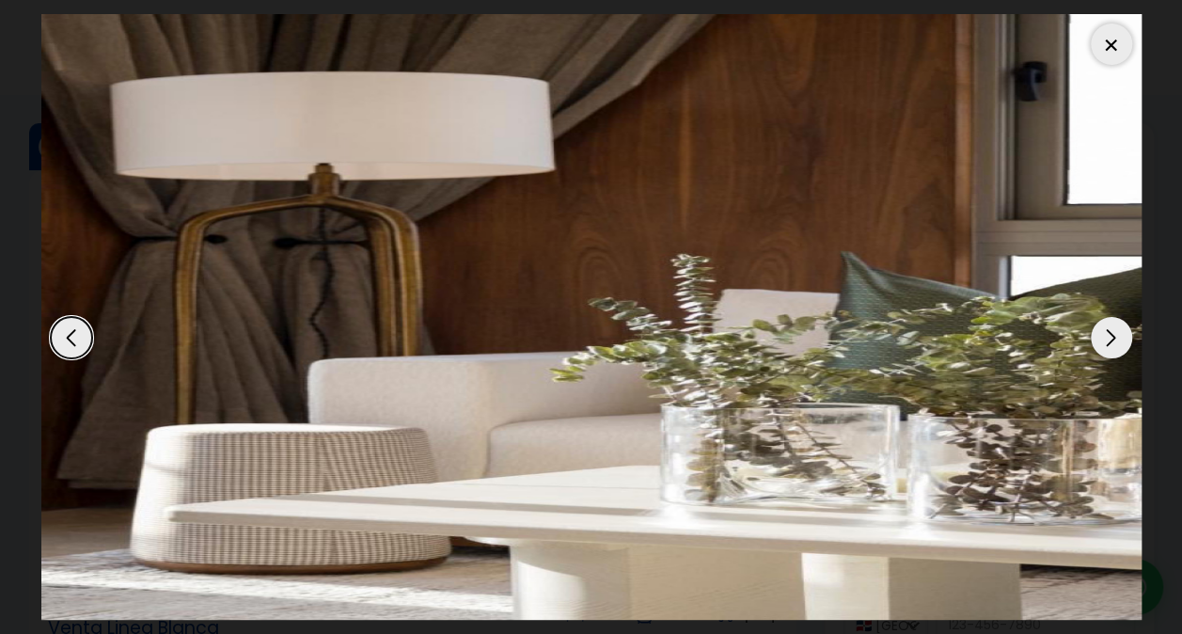
click at [1121, 341] on div "Next slide" at bounding box center [1111, 337] width 41 height 41
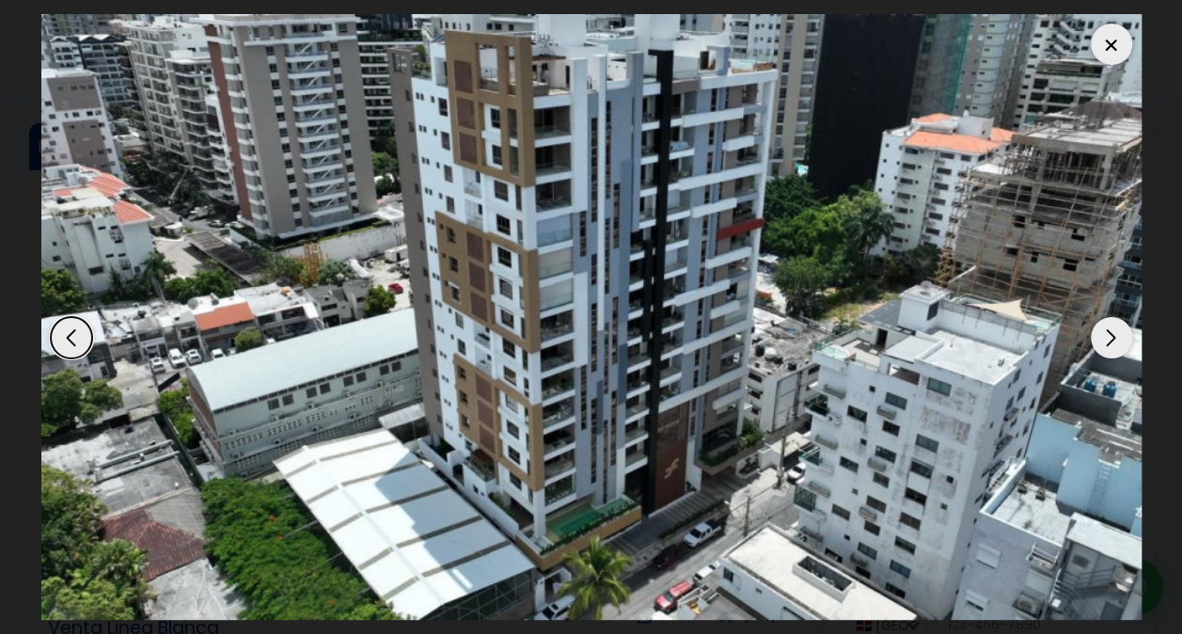
click at [1121, 341] on div "Next slide" at bounding box center [1111, 337] width 41 height 41
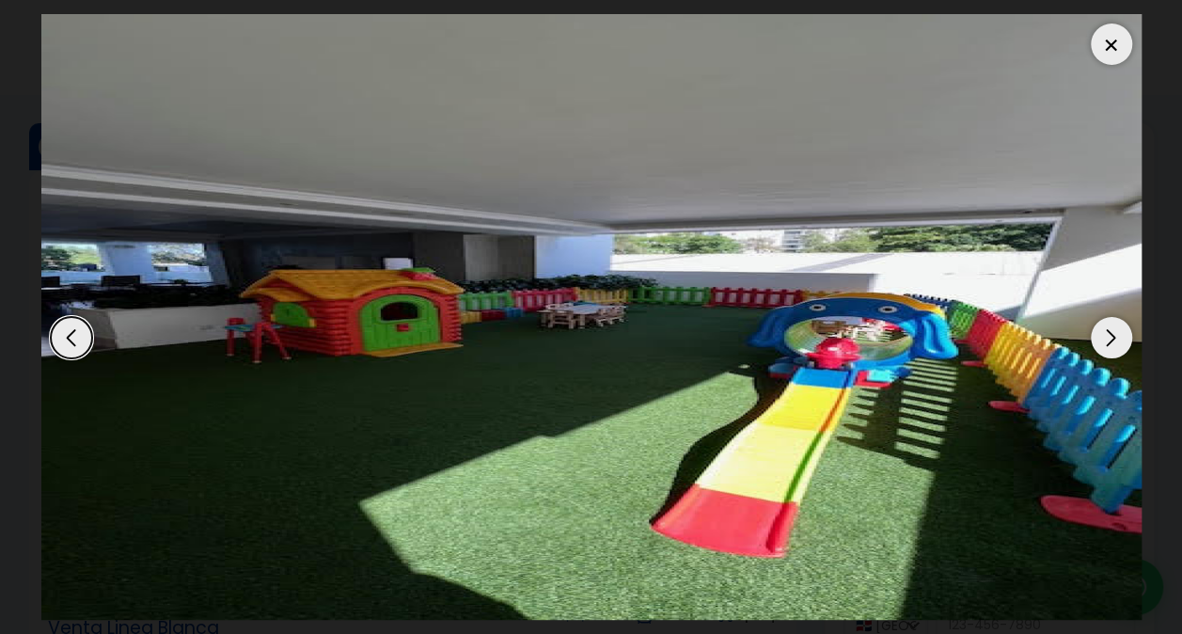
click at [1121, 342] on div "Next slide" at bounding box center [1111, 337] width 41 height 41
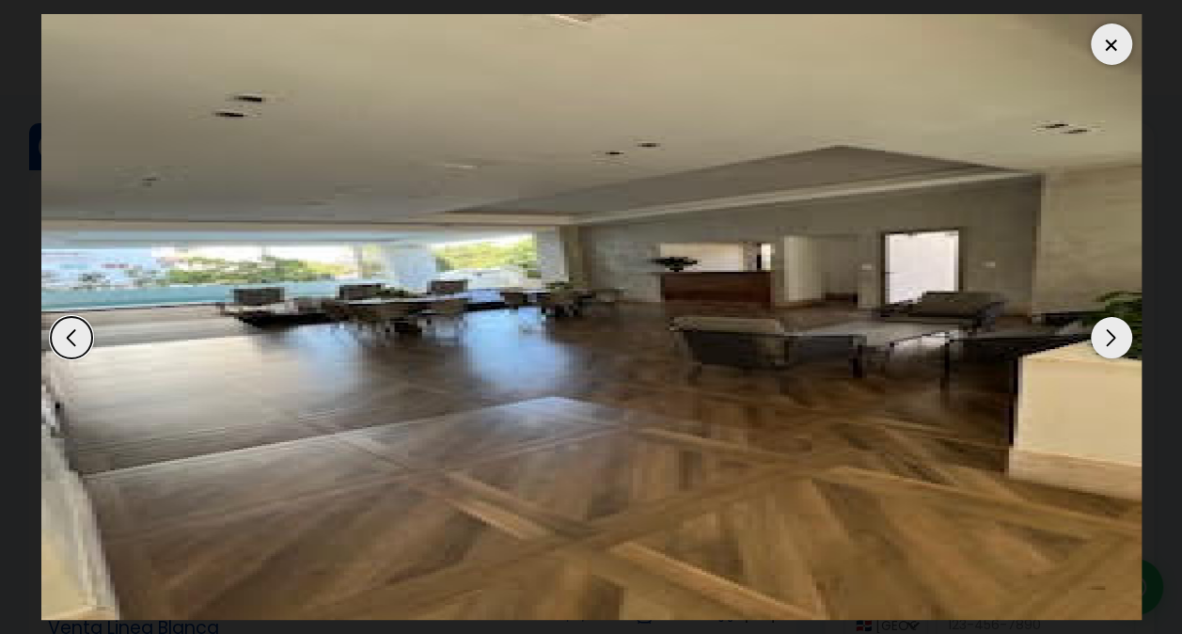
click at [1121, 344] on div "Next slide" at bounding box center [1111, 337] width 41 height 41
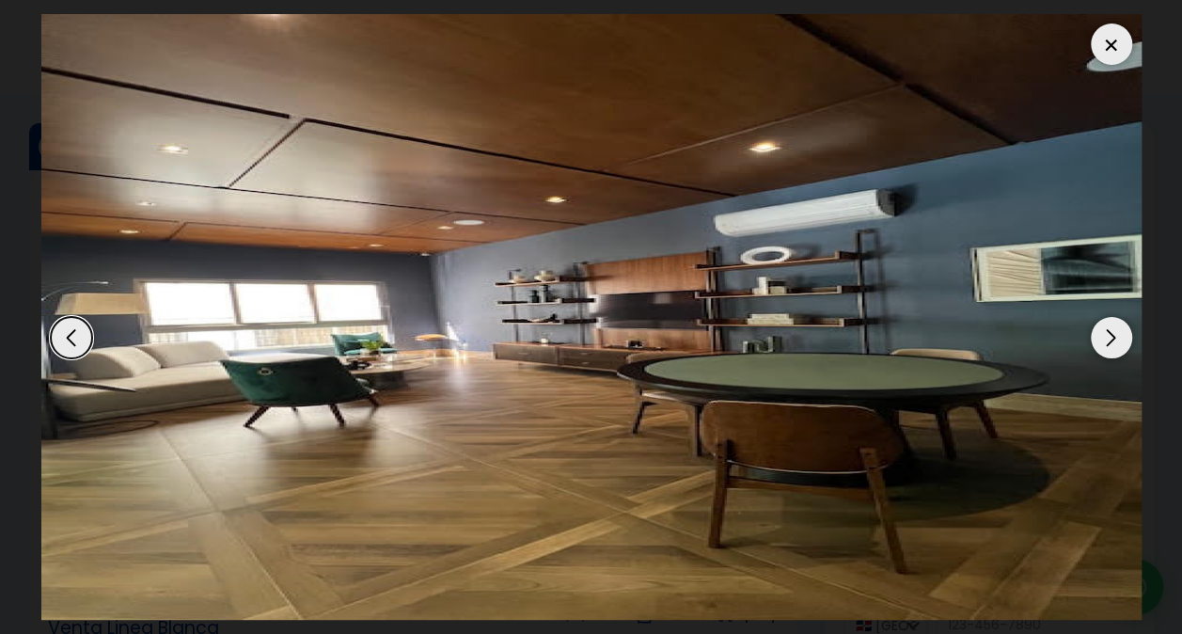
click at [1120, 344] on div "Next slide" at bounding box center [1111, 337] width 41 height 41
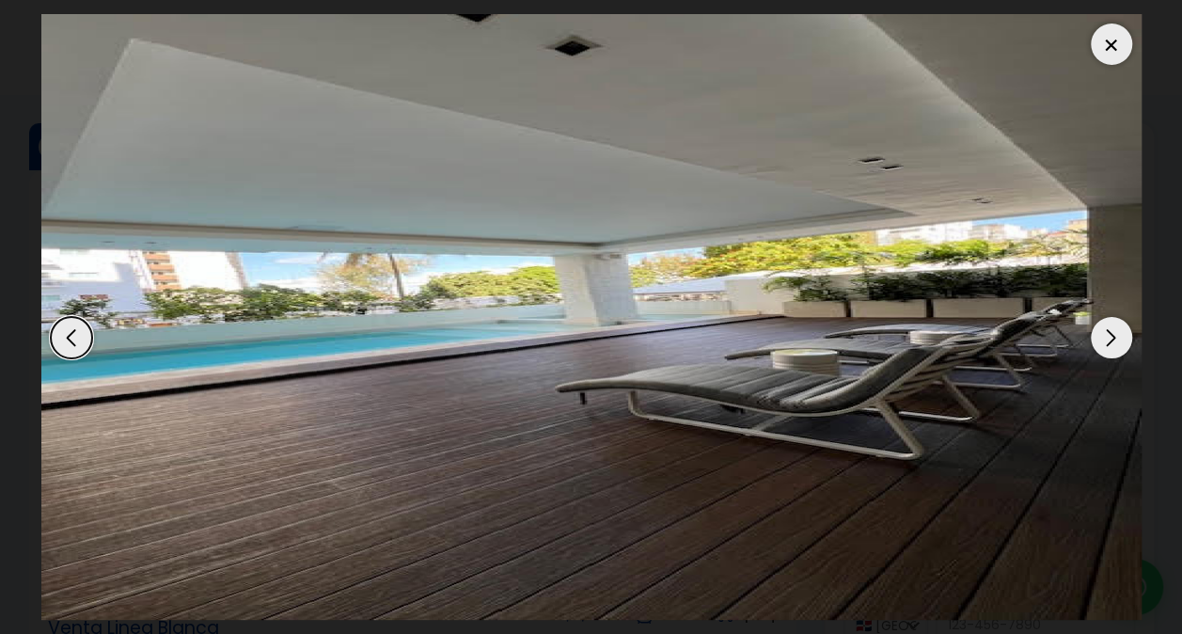
click at [1120, 344] on div "Next slide" at bounding box center [1111, 337] width 41 height 41
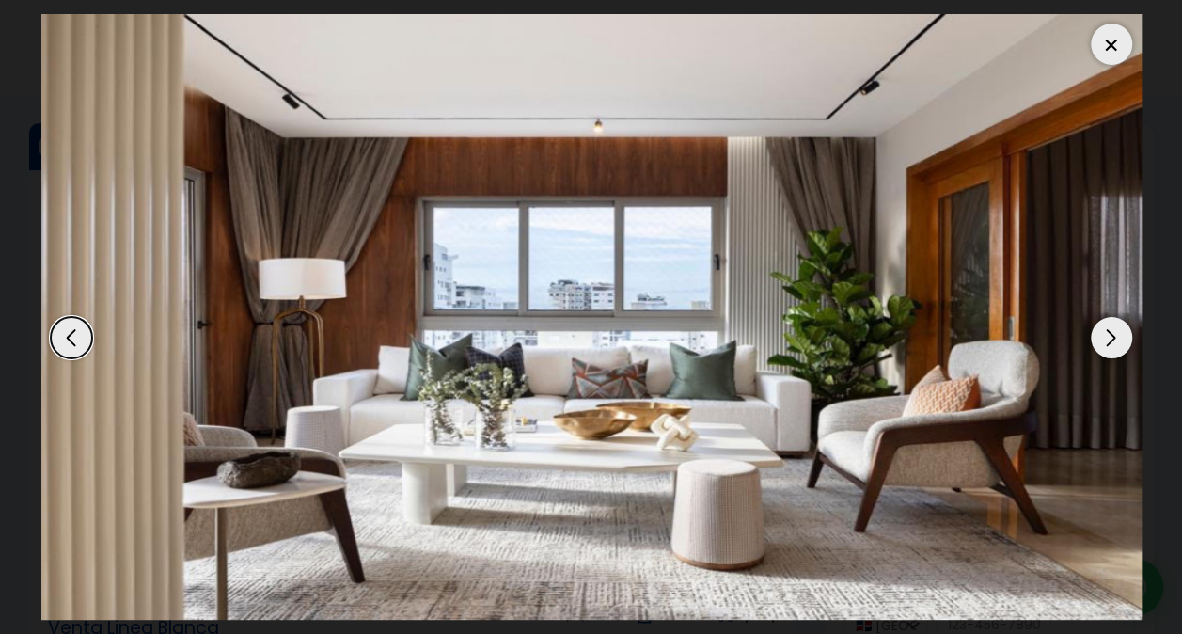
click at [1120, 345] on div "Next slide" at bounding box center [1111, 337] width 41 height 41
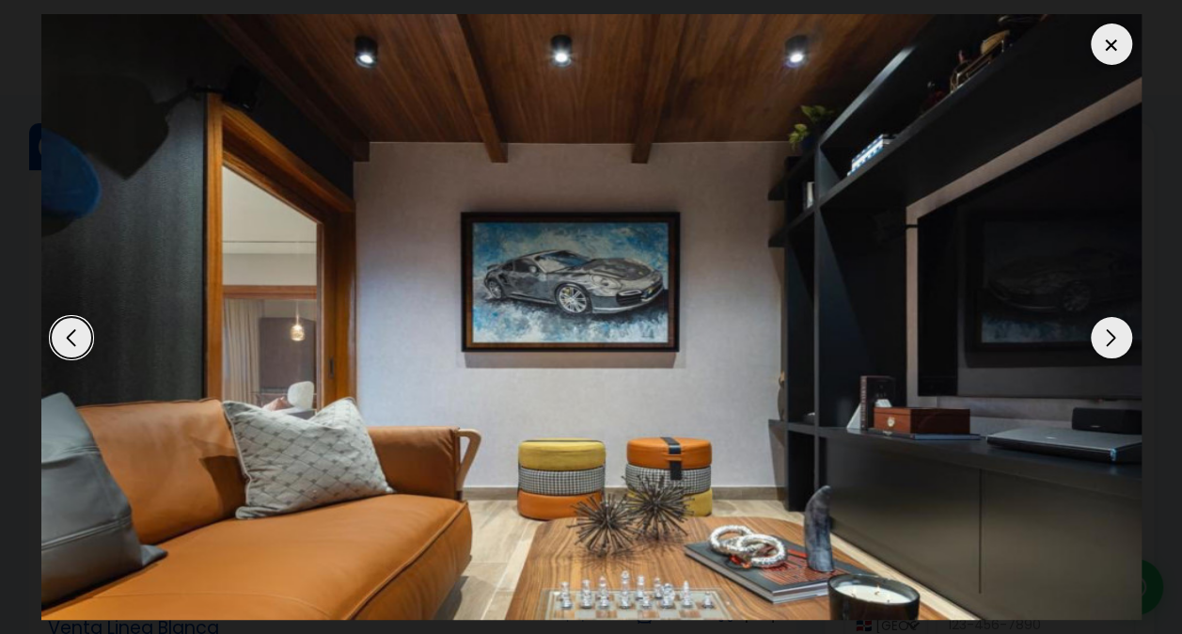
click at [1119, 345] on div "Next slide" at bounding box center [1111, 337] width 41 height 41
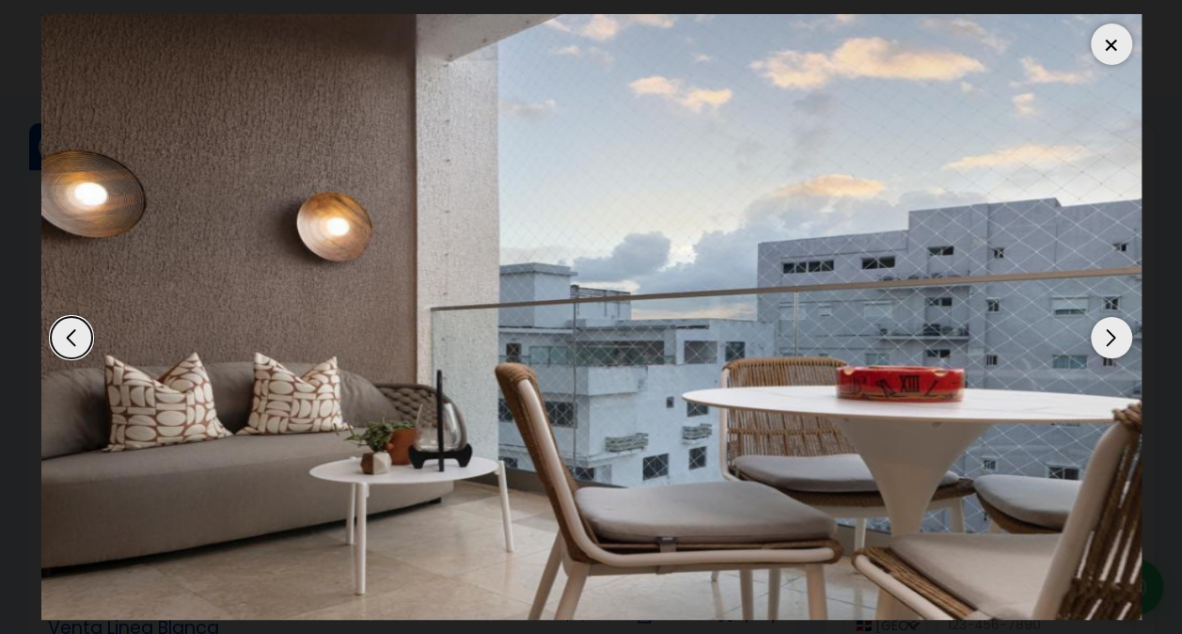
click at [1108, 41] on div at bounding box center [1111, 44] width 41 height 41
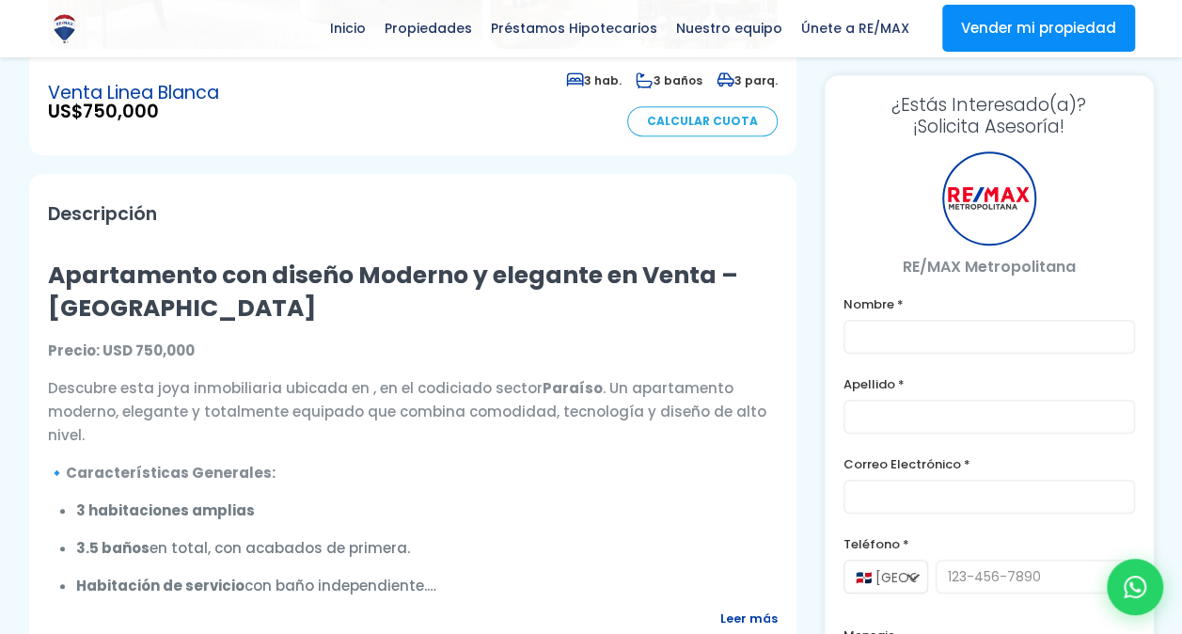
scroll to position [658, 0]
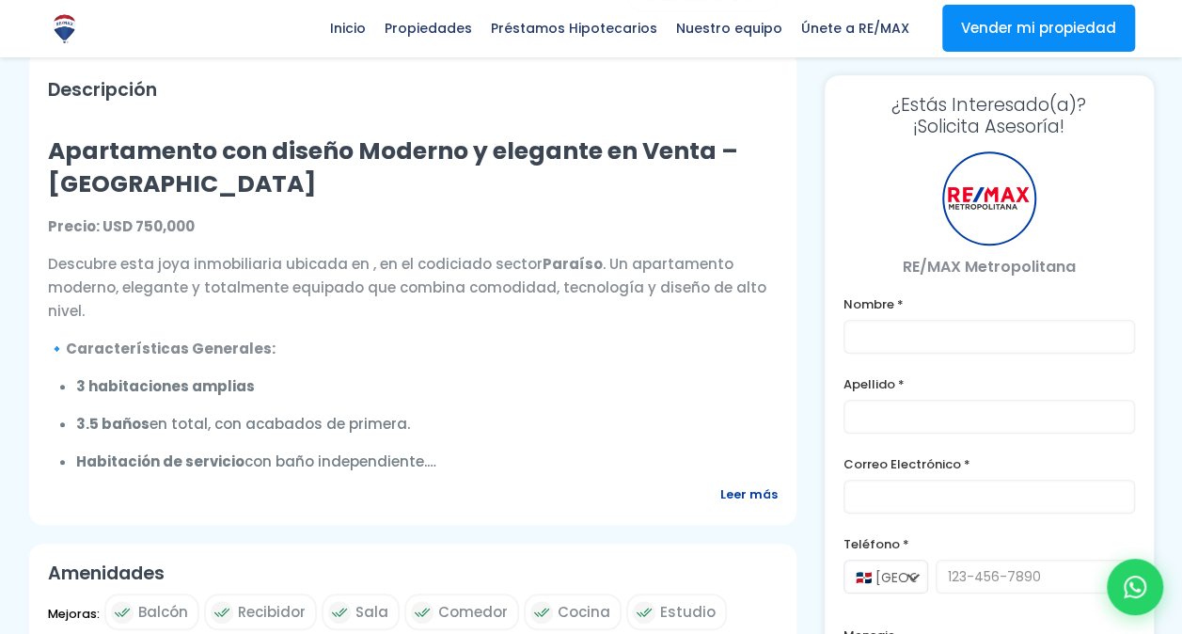
click at [747, 506] on span "Leer más" at bounding box center [748, 495] width 57 height 24
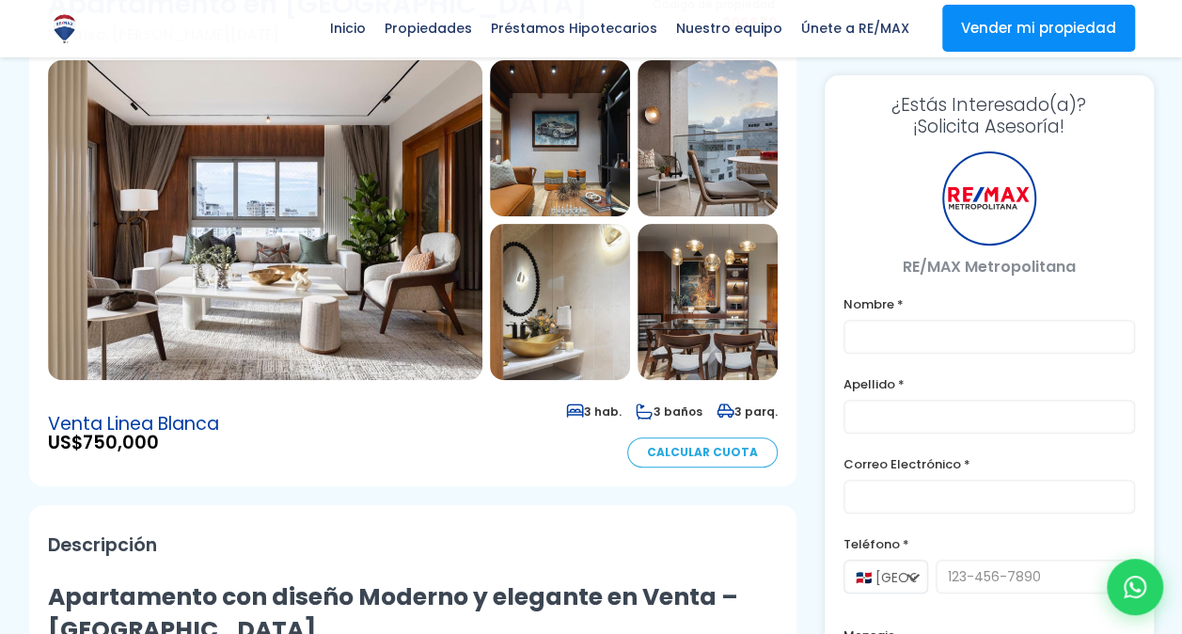
scroll to position [94, 0]
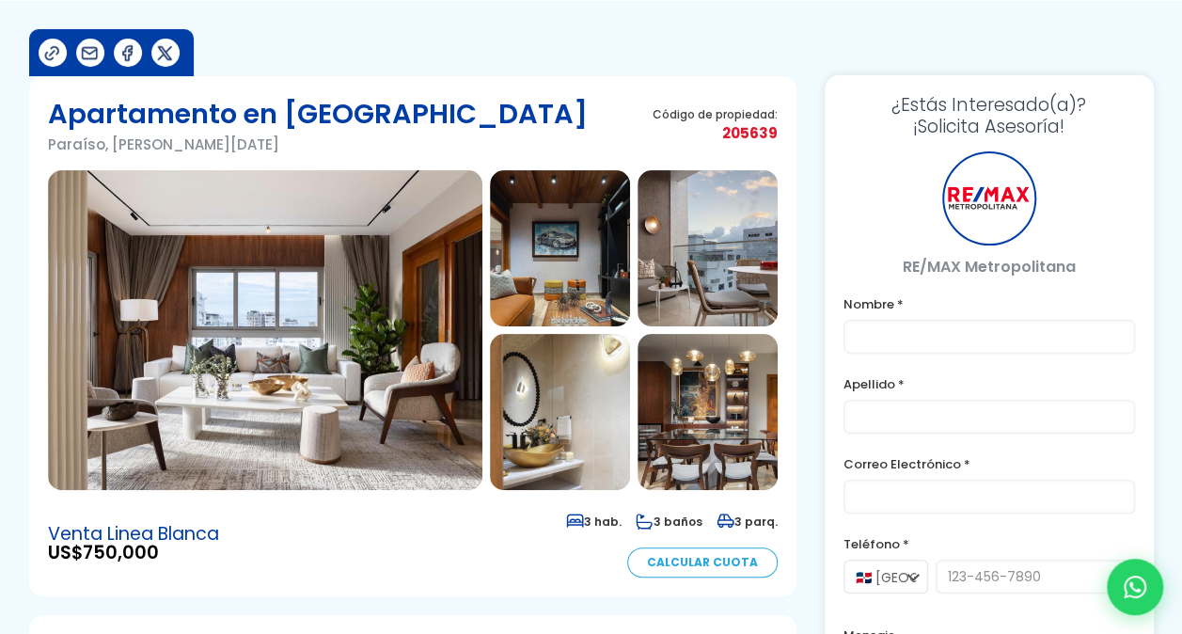
click at [357, 399] on img at bounding box center [265, 330] width 435 height 320
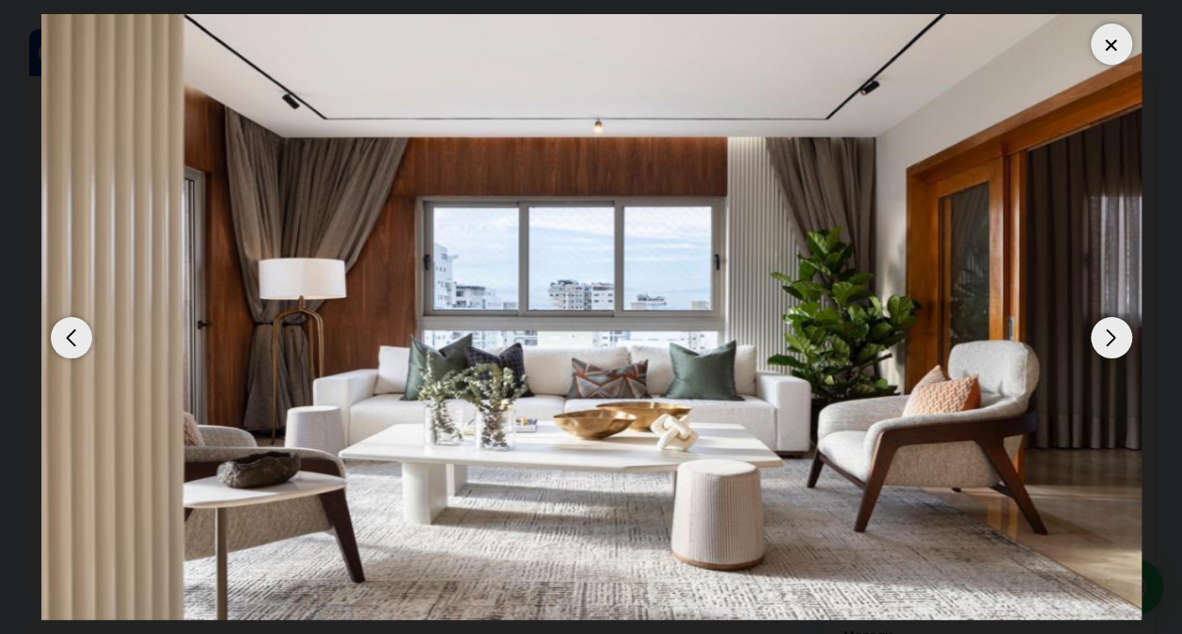
click at [1117, 337] on div "Next slide" at bounding box center [1111, 337] width 41 height 41
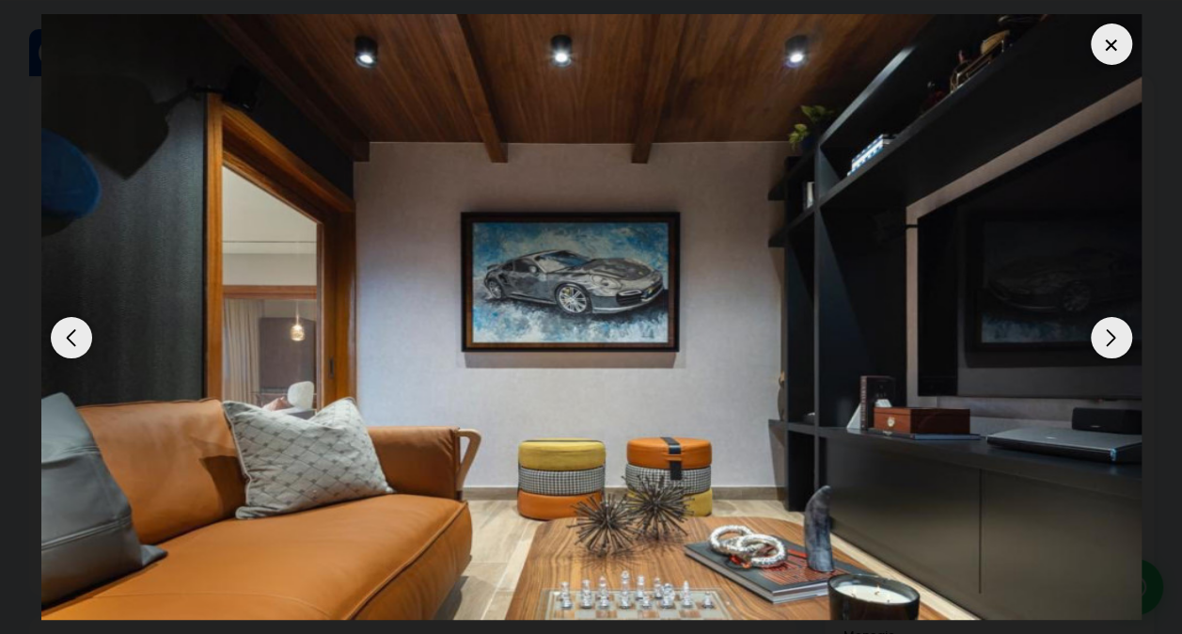
click at [1110, 330] on div "Next slide" at bounding box center [1111, 337] width 41 height 41
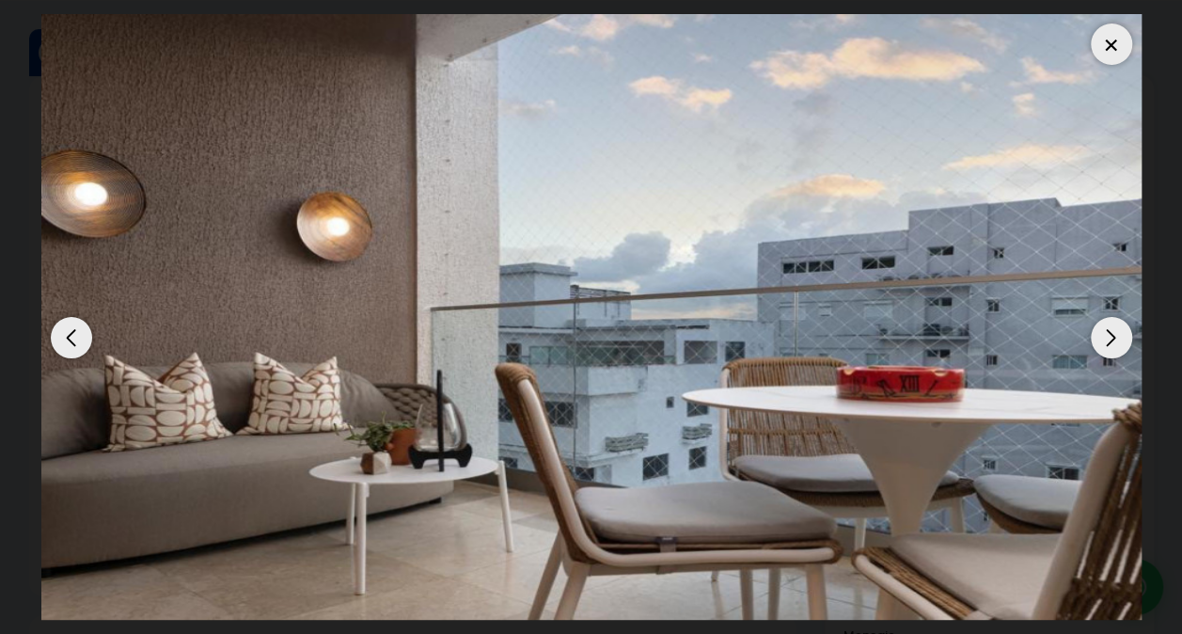
click at [1110, 330] on div "Next slide" at bounding box center [1111, 337] width 41 height 41
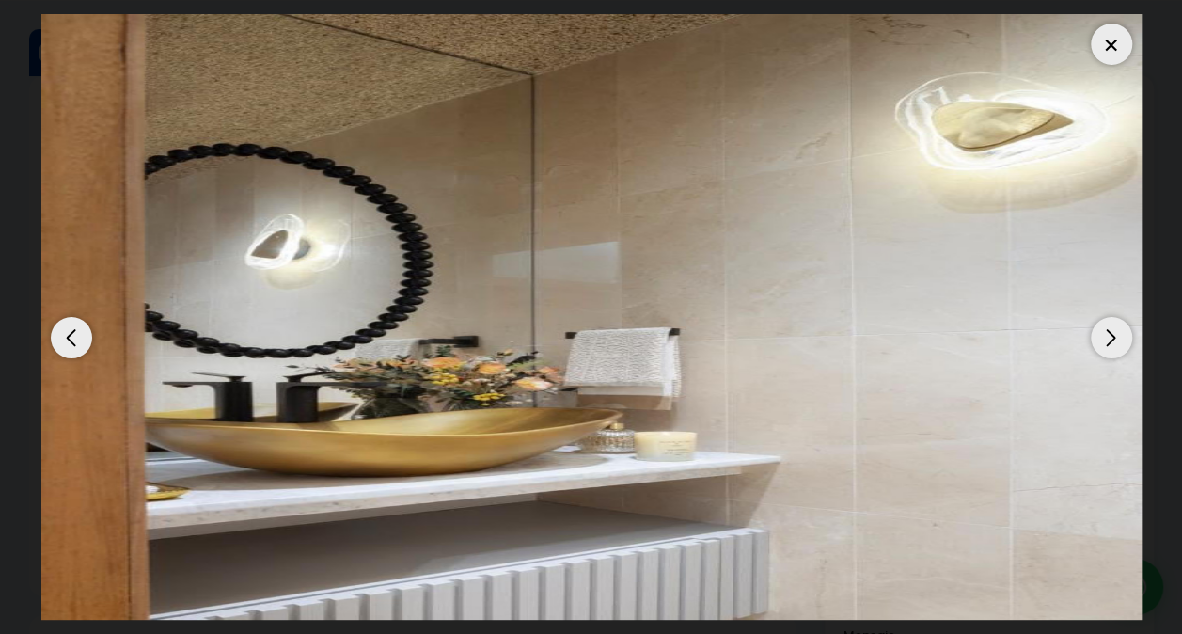
click at [1110, 330] on div "Next slide" at bounding box center [1111, 337] width 41 height 41
